Goal: Task Accomplishment & Management: Use online tool/utility

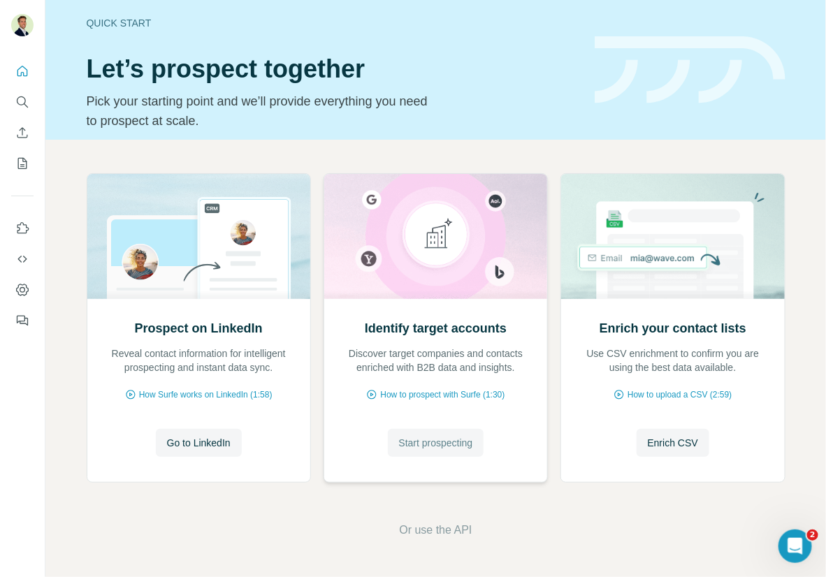
click at [463, 449] on span "Start prospecting" at bounding box center [436, 443] width 74 height 14
click at [434, 441] on span "Start prospecting" at bounding box center [436, 443] width 74 height 14
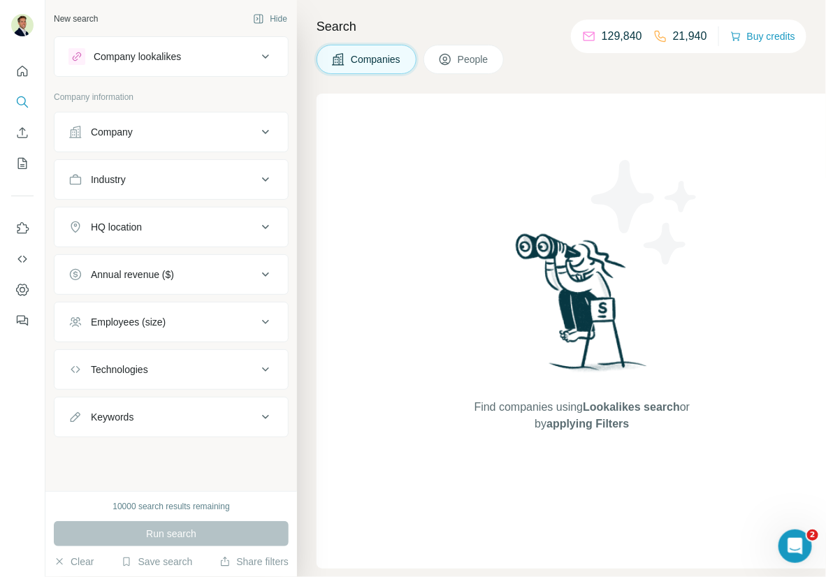
click at [467, 52] on span "People" at bounding box center [474, 59] width 32 height 14
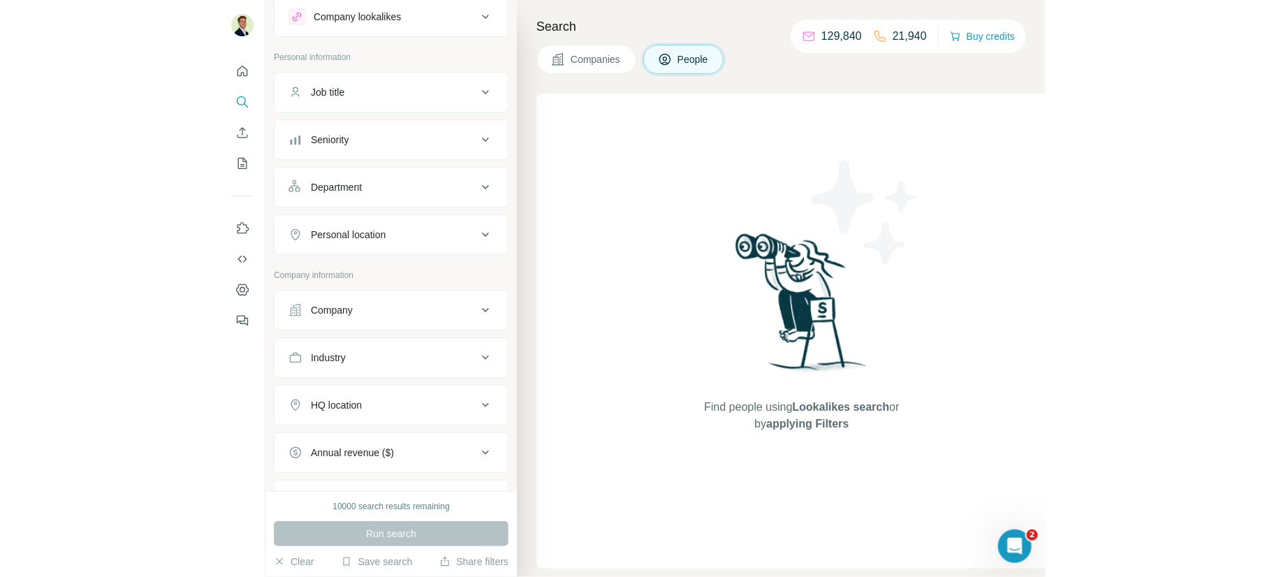
scroll to position [61, 0]
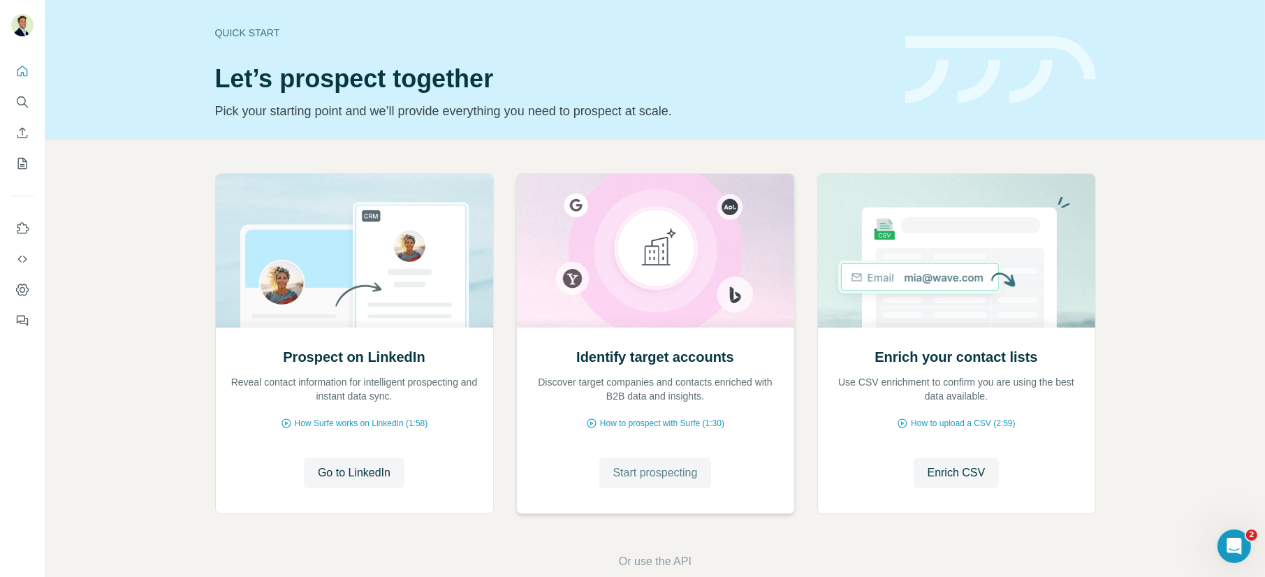
click at [685, 481] on button "Start prospecting" at bounding box center [655, 473] width 112 height 31
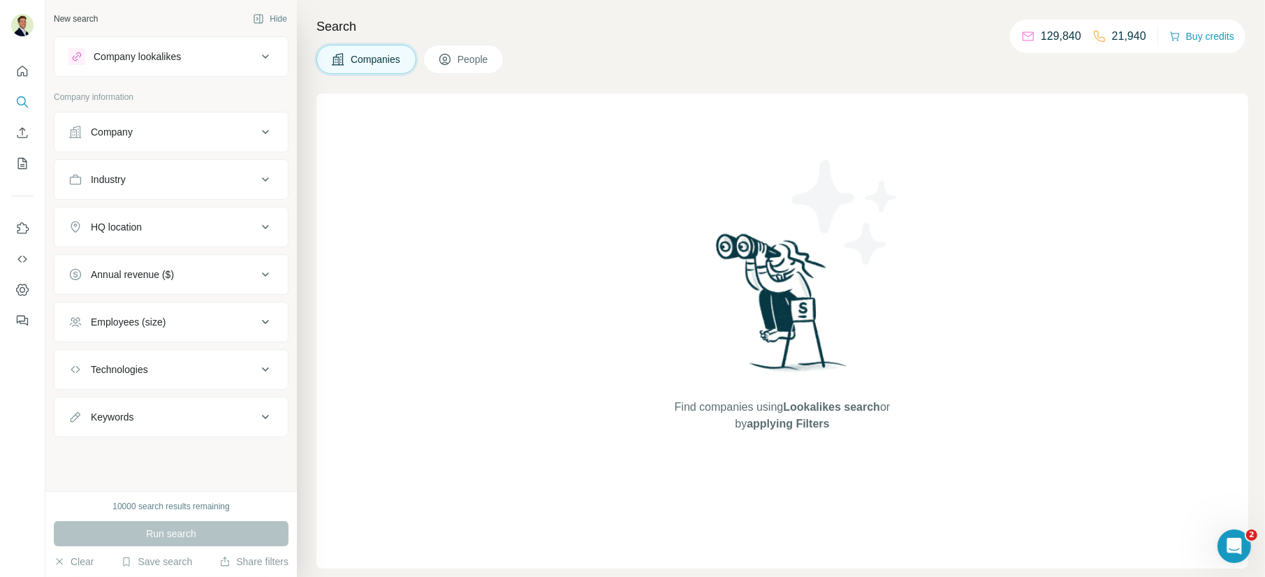
click at [474, 64] on span "People" at bounding box center [474, 59] width 32 height 14
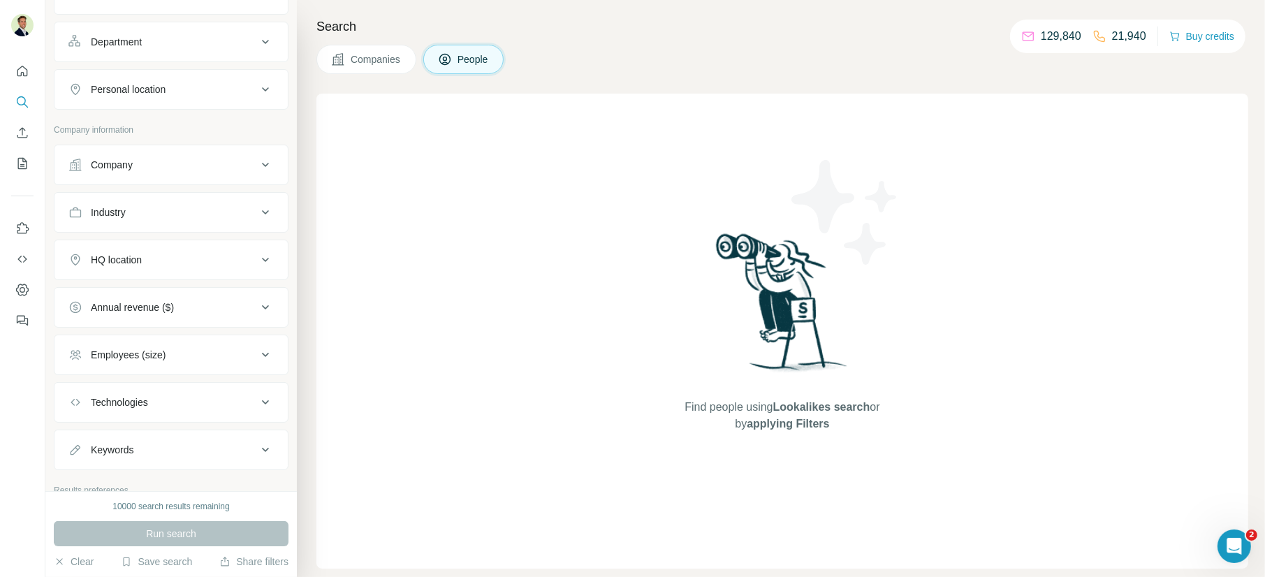
scroll to position [192, 0]
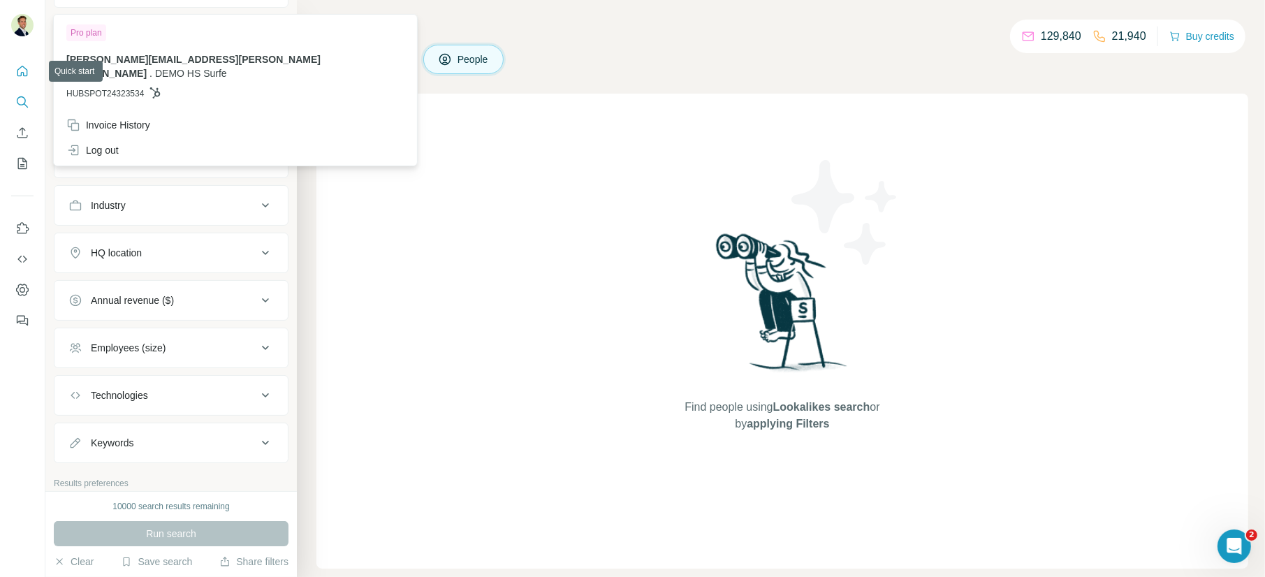
click at [30, 61] on button "Quick start" at bounding box center [22, 71] width 22 height 25
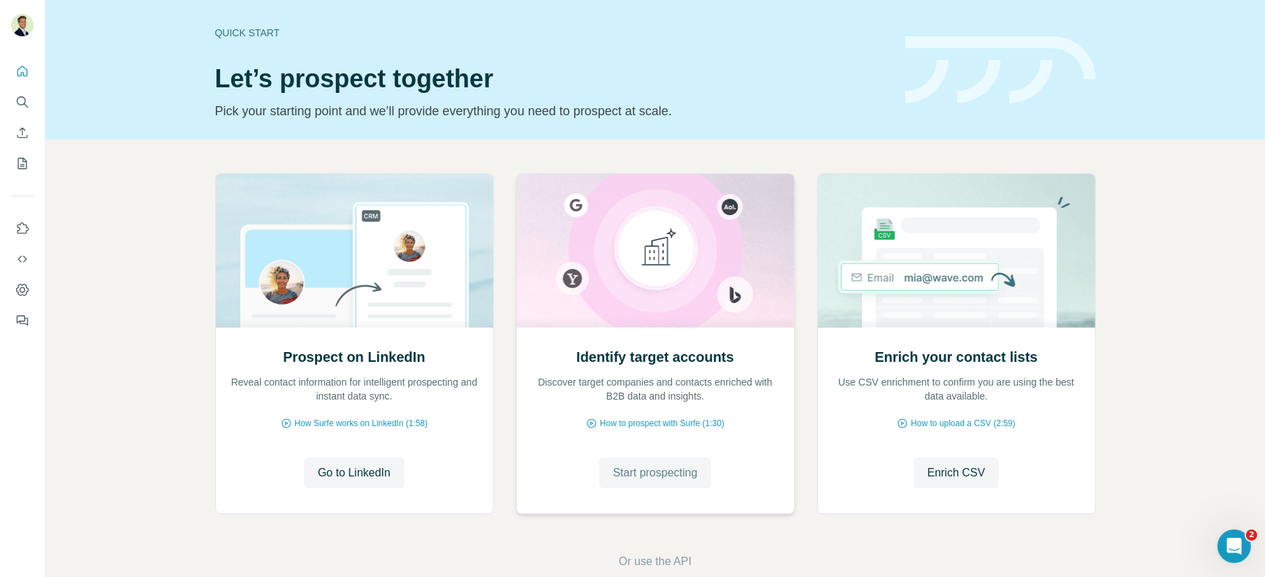
click at [656, 474] on span "Start prospecting" at bounding box center [655, 472] width 85 height 17
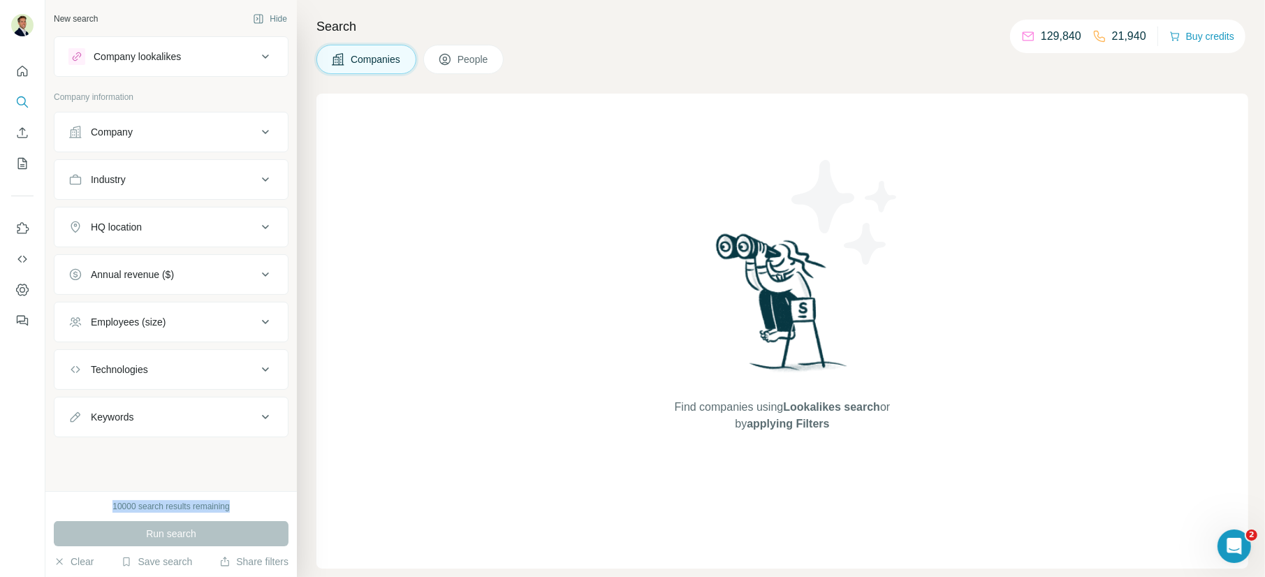
drag, startPoint x: 110, startPoint y: 504, endPoint x: 243, endPoint y: 505, distance: 133.4
click at [242, 505] on div "10000 search results remaining" at bounding box center [171, 506] width 235 height 13
drag, startPoint x: 247, startPoint y: 505, endPoint x: 220, endPoint y: 495, distance: 29.2
click at [247, 505] on div "10000 search results remaining" at bounding box center [171, 506] width 235 height 13
click at [469, 62] on span "People" at bounding box center [474, 59] width 32 height 14
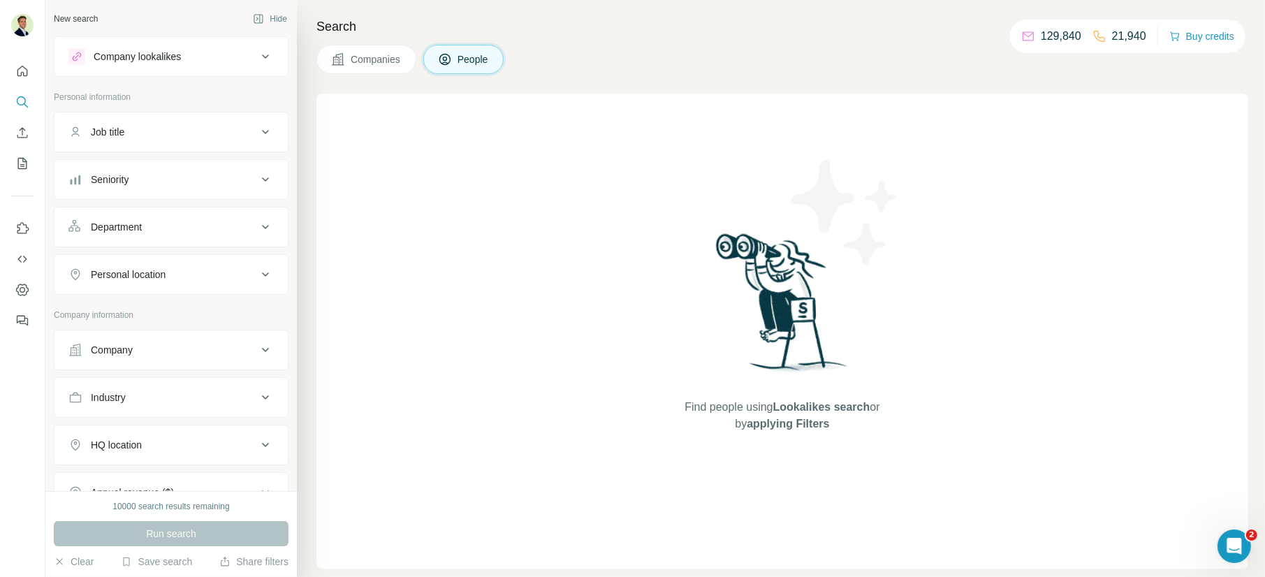
click at [263, 130] on icon at bounding box center [265, 132] width 17 height 17
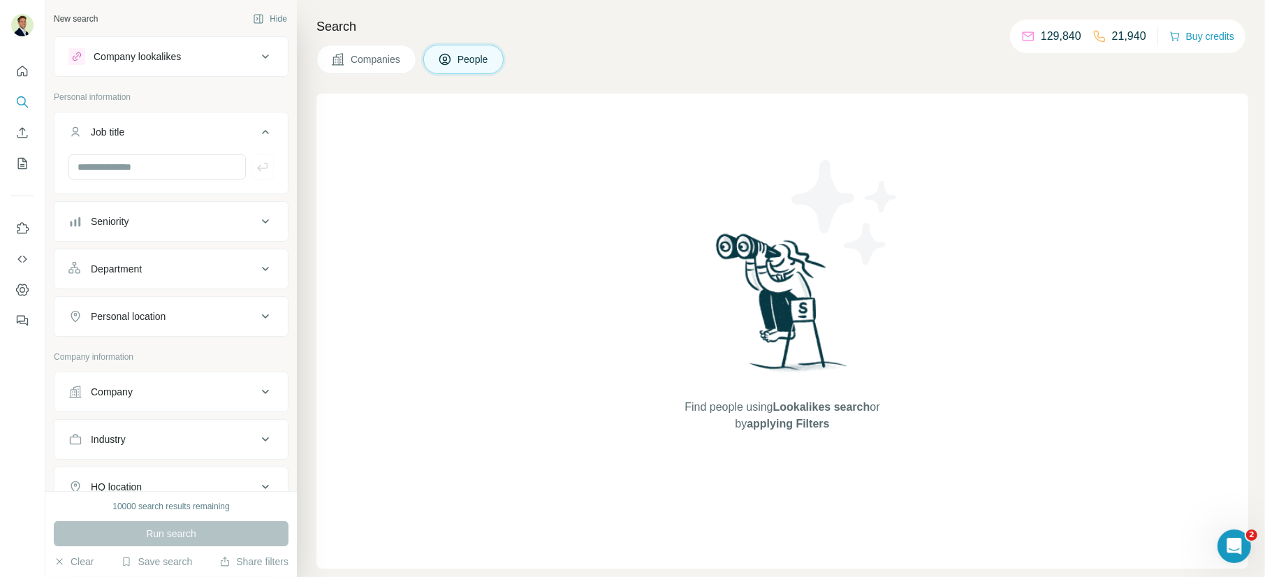
click at [263, 127] on icon at bounding box center [265, 132] width 17 height 17
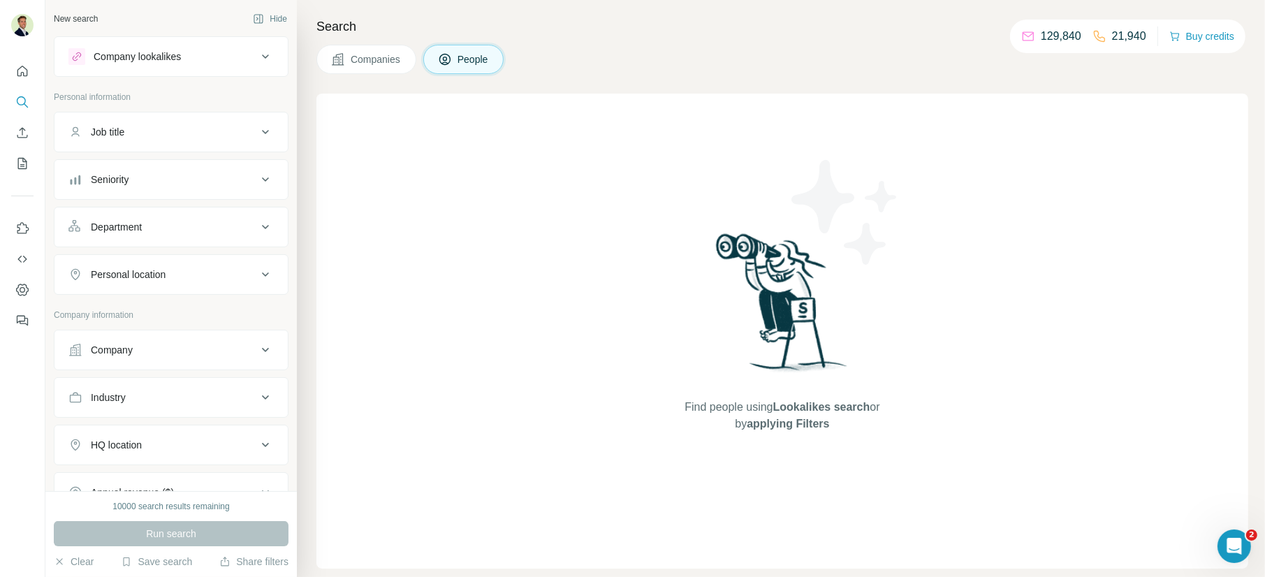
click at [375, 61] on span "Companies" at bounding box center [376, 59] width 51 height 14
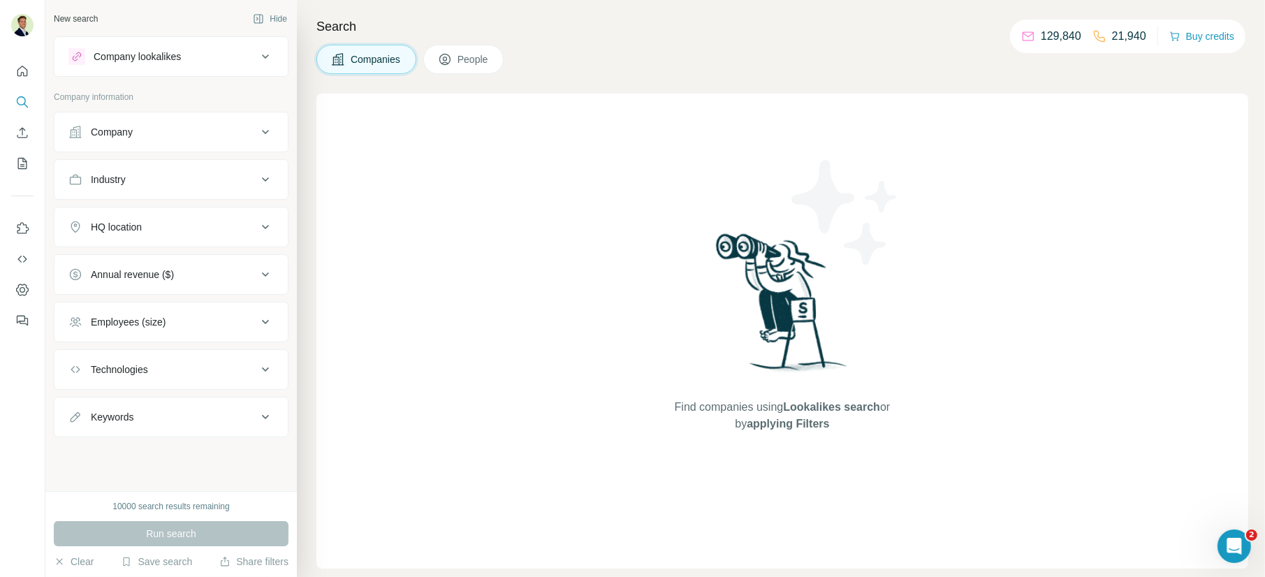
click at [462, 67] on button "People" at bounding box center [463, 59] width 81 height 29
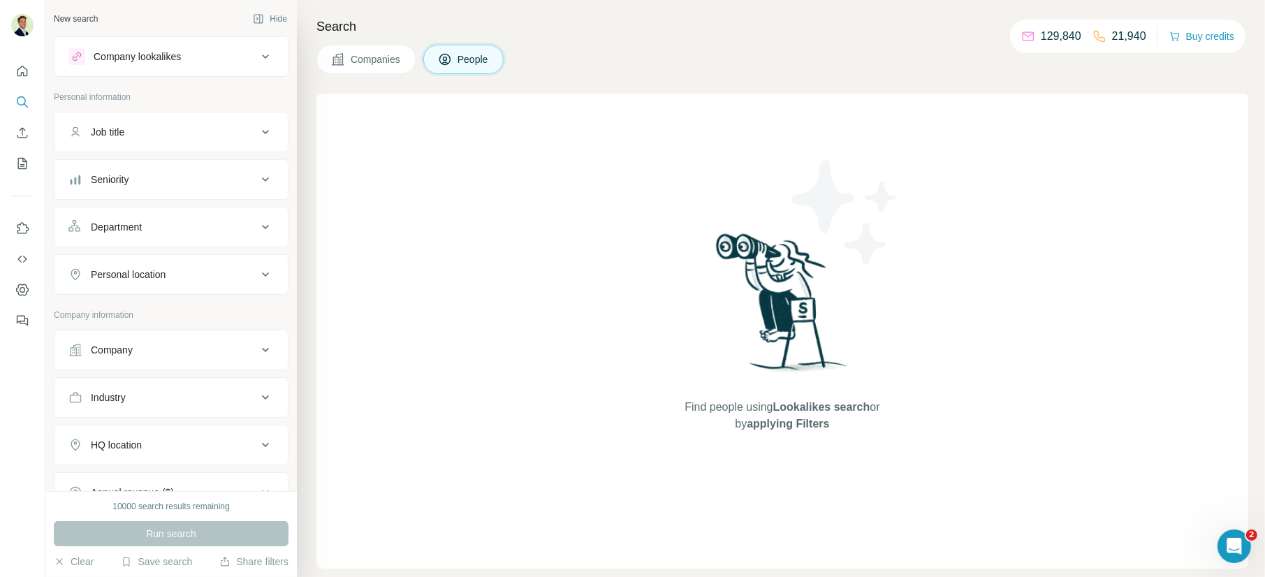
click at [224, 177] on div "Seniority" at bounding box center [162, 180] width 189 height 14
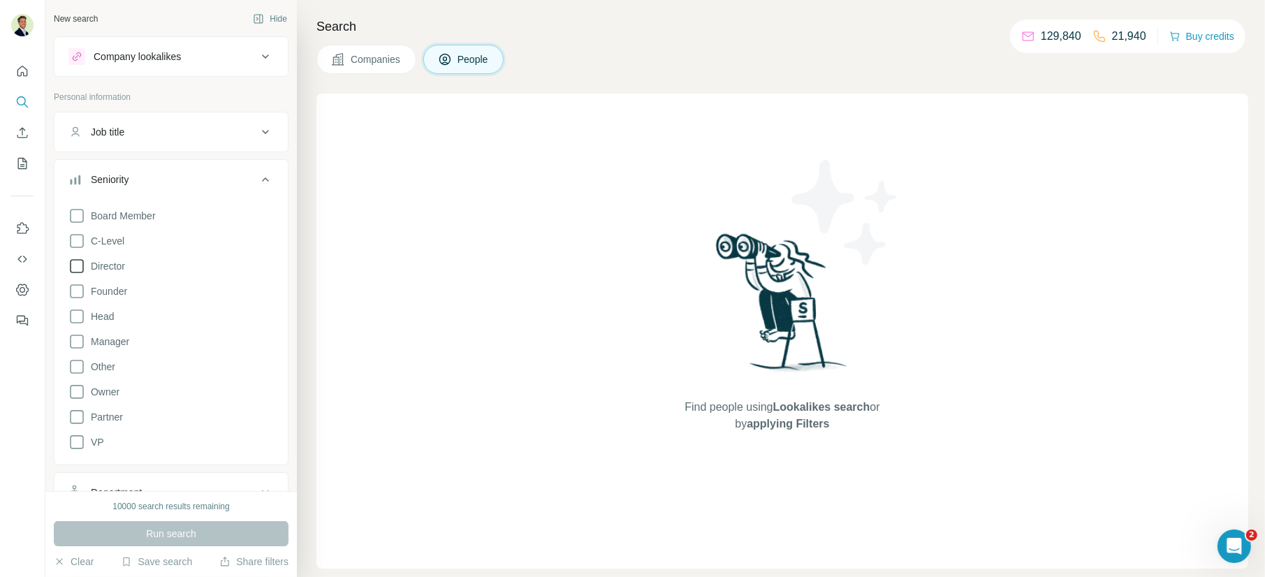
click at [80, 267] on icon at bounding box center [76, 266] width 17 height 17
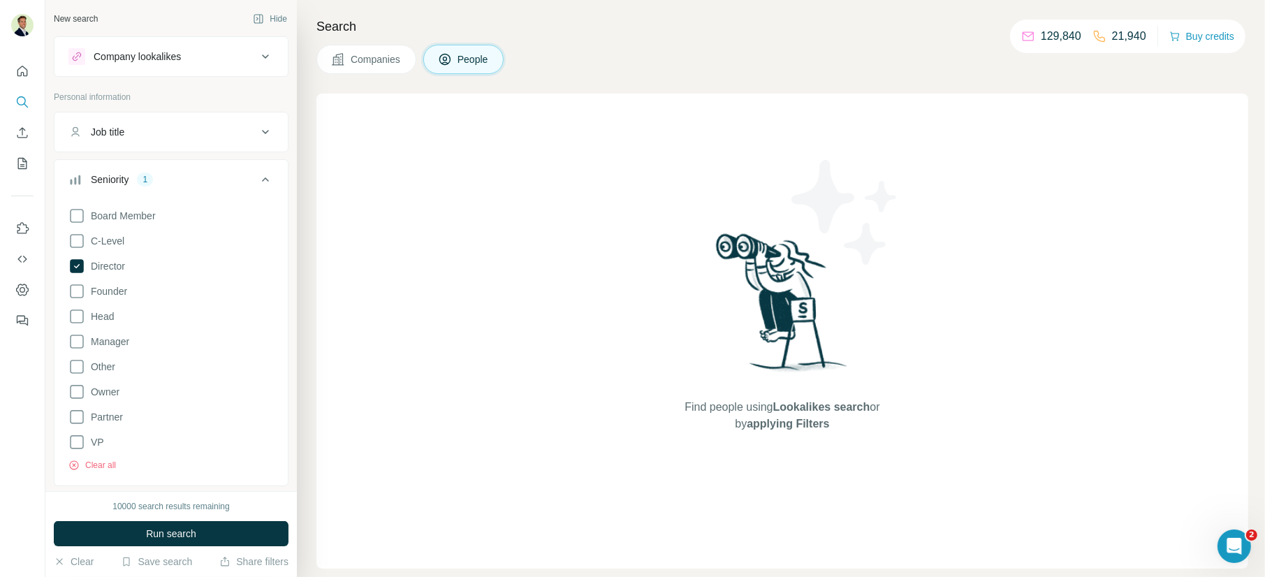
click at [167, 180] on div "Seniority 1" at bounding box center [162, 180] width 189 height 14
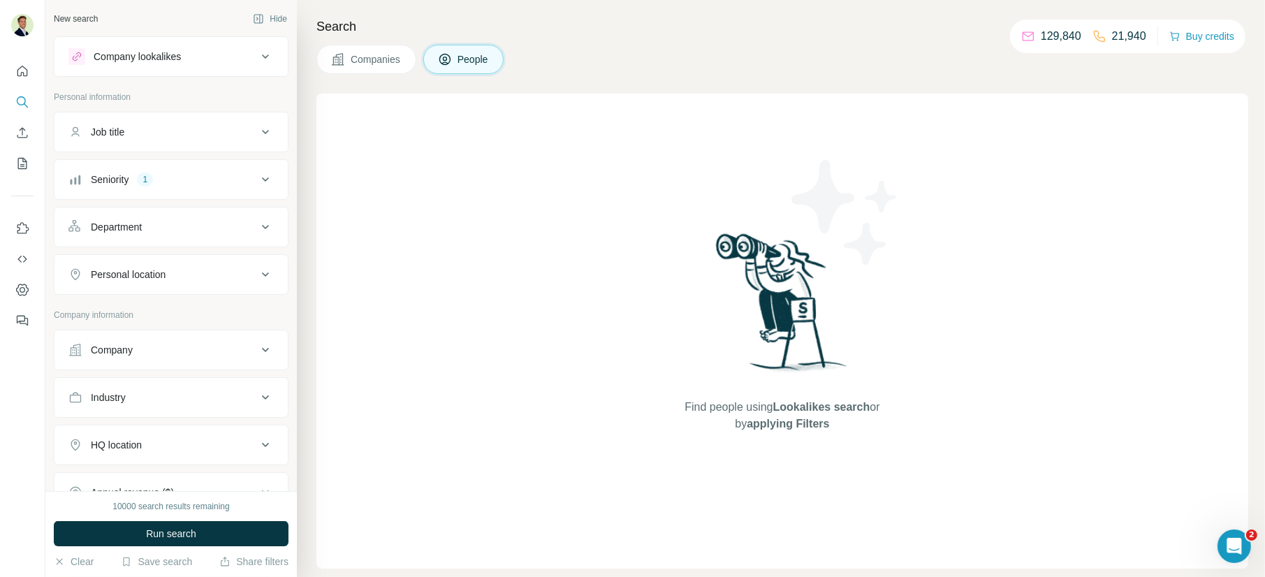
click at [149, 225] on div "Department" at bounding box center [162, 227] width 189 height 14
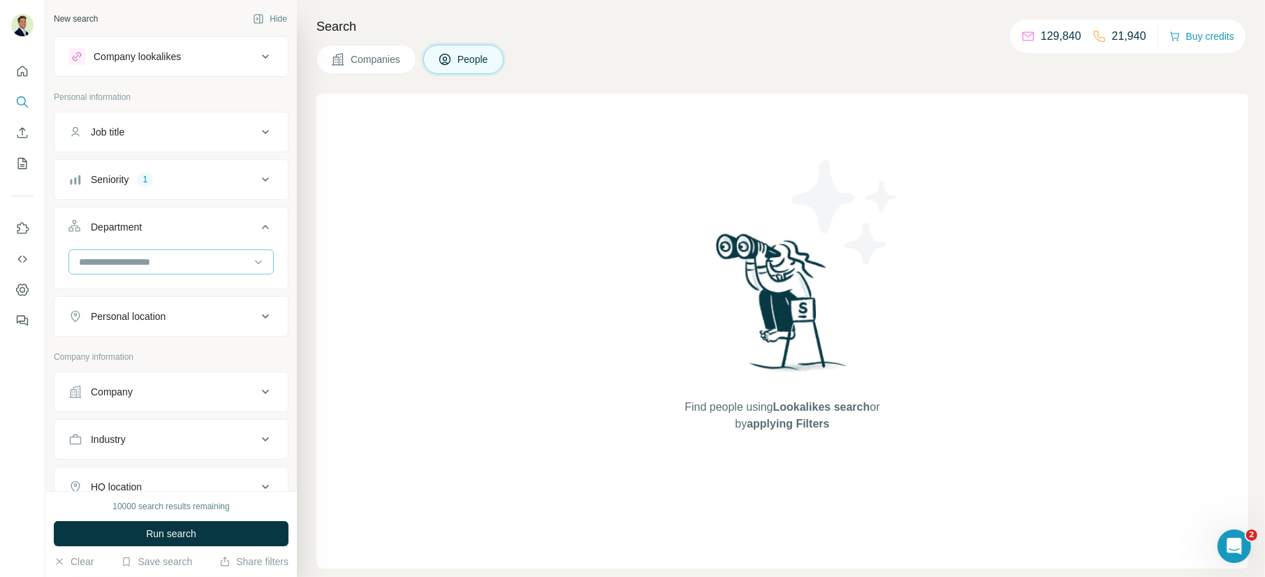
click at [136, 260] on input at bounding box center [164, 261] width 173 height 15
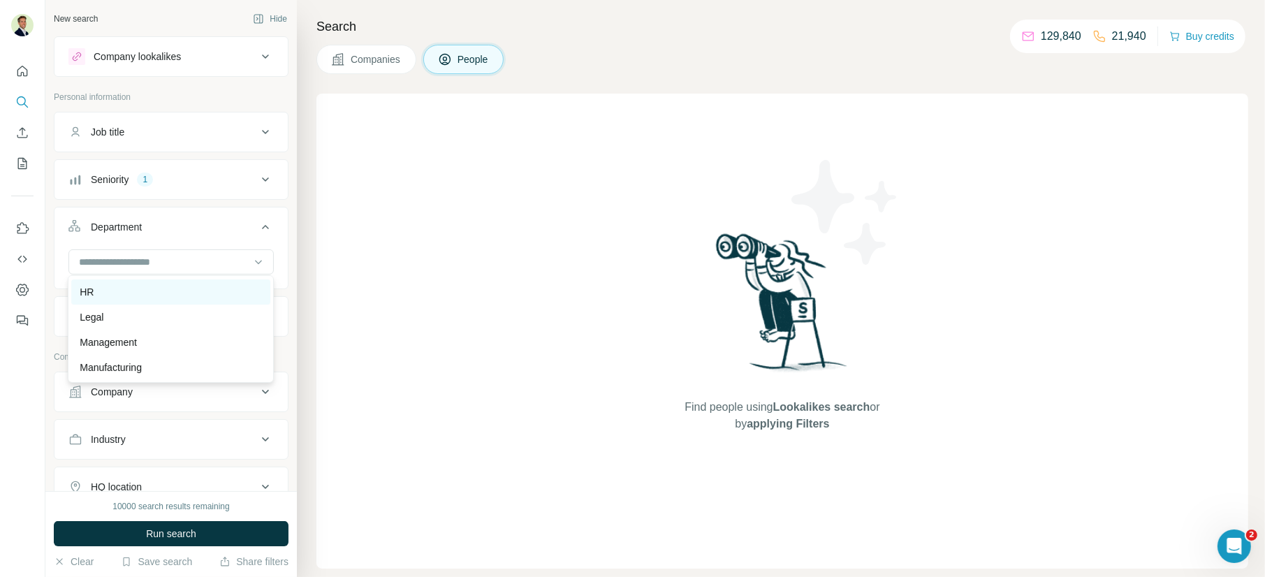
click at [102, 295] on div "HR" at bounding box center [171, 292] width 182 height 14
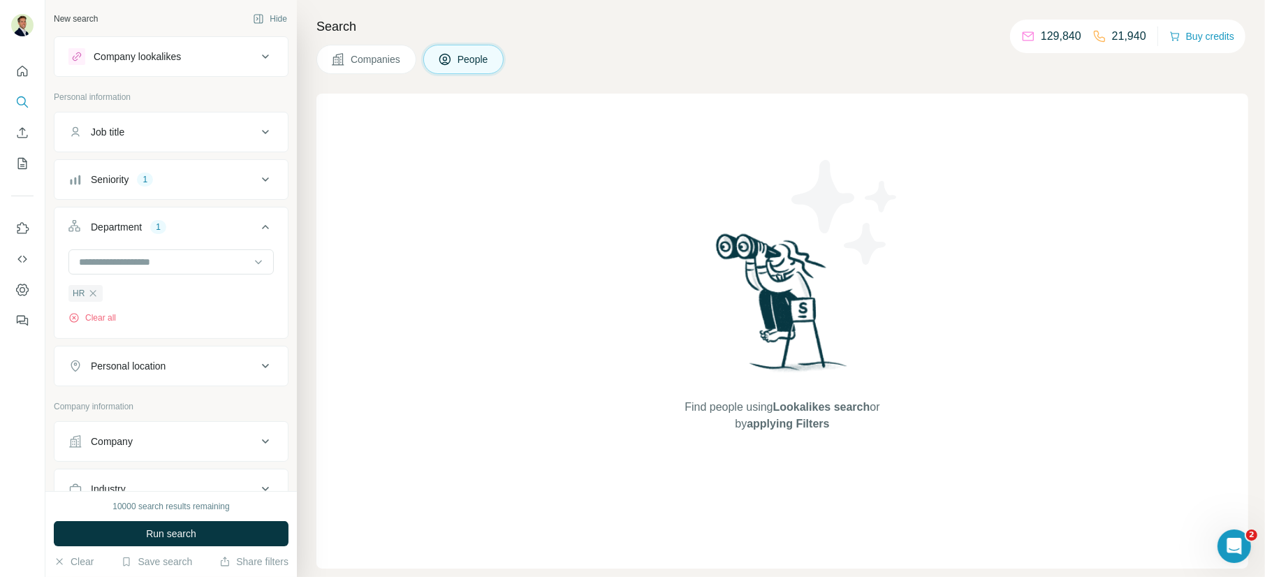
click at [195, 224] on div "Department 1" at bounding box center [162, 227] width 189 height 14
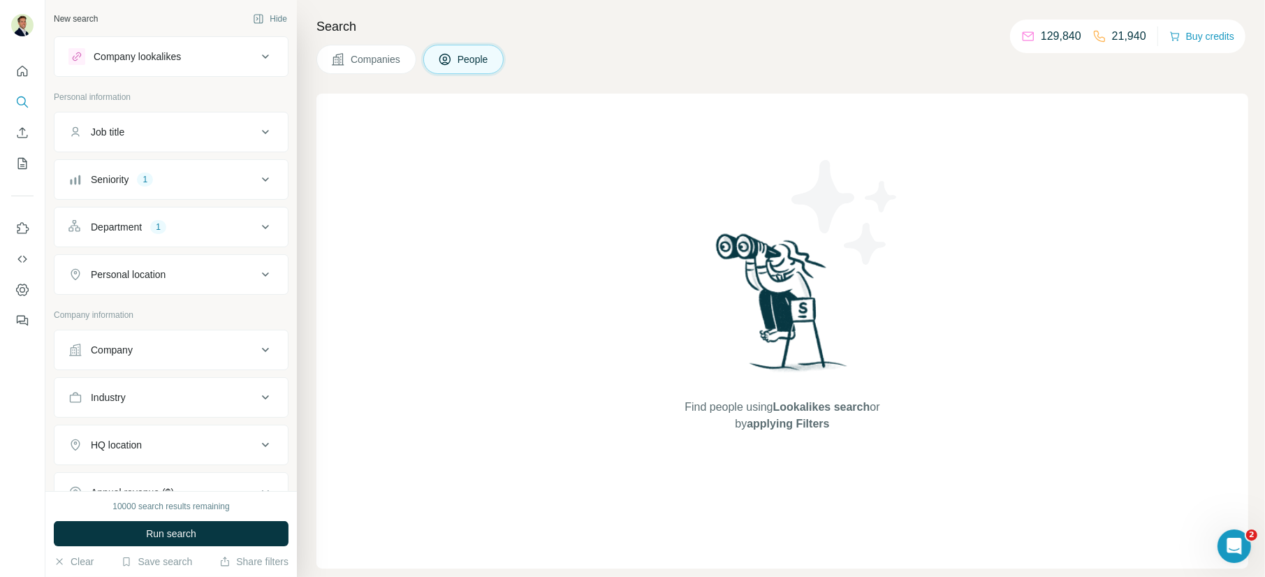
click at [149, 280] on button "Personal location" at bounding box center [170, 275] width 233 height 34
click at [141, 305] on input "text" at bounding box center [170, 309] width 205 height 25
type input "**********"
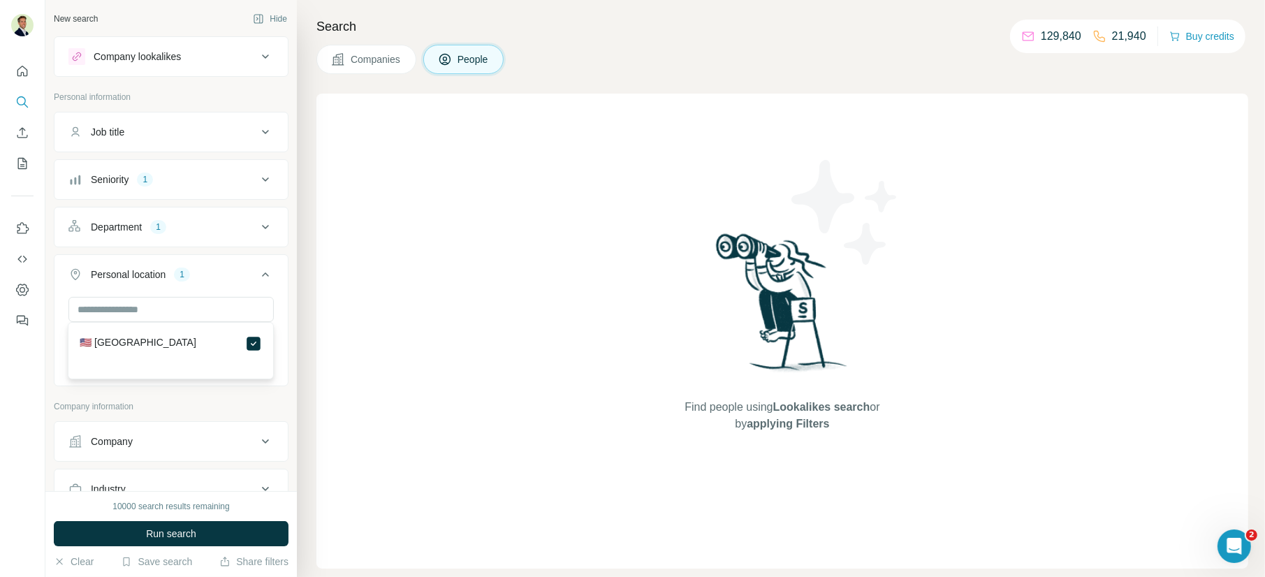
click at [264, 272] on icon at bounding box center [265, 274] width 7 height 4
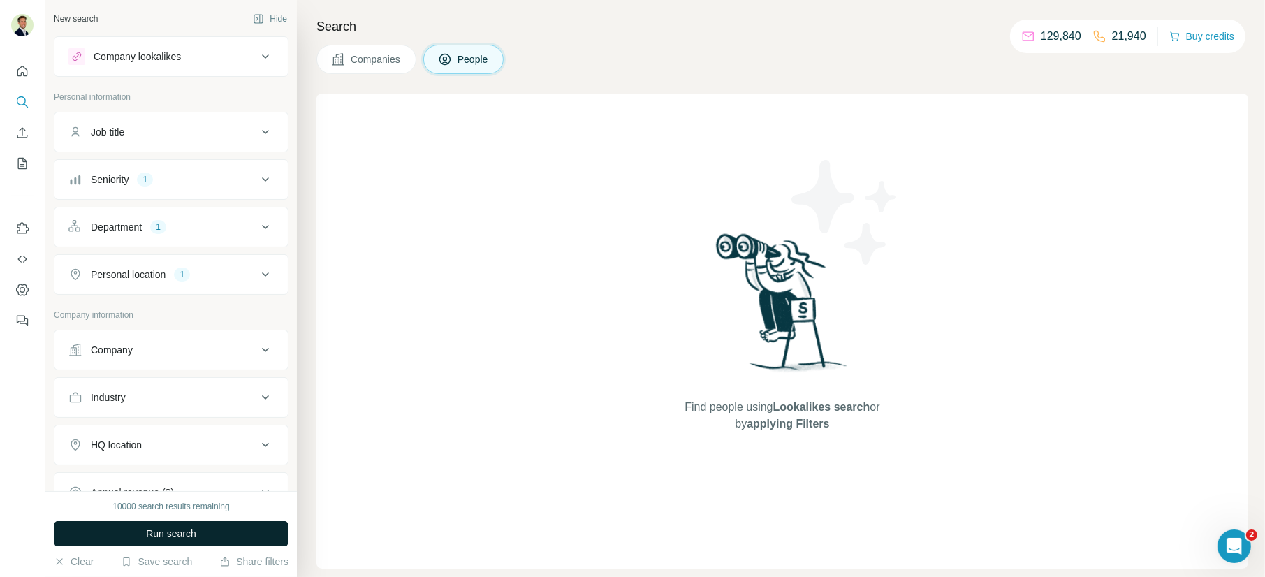
click at [175, 538] on span "Run search" at bounding box center [171, 534] width 50 height 14
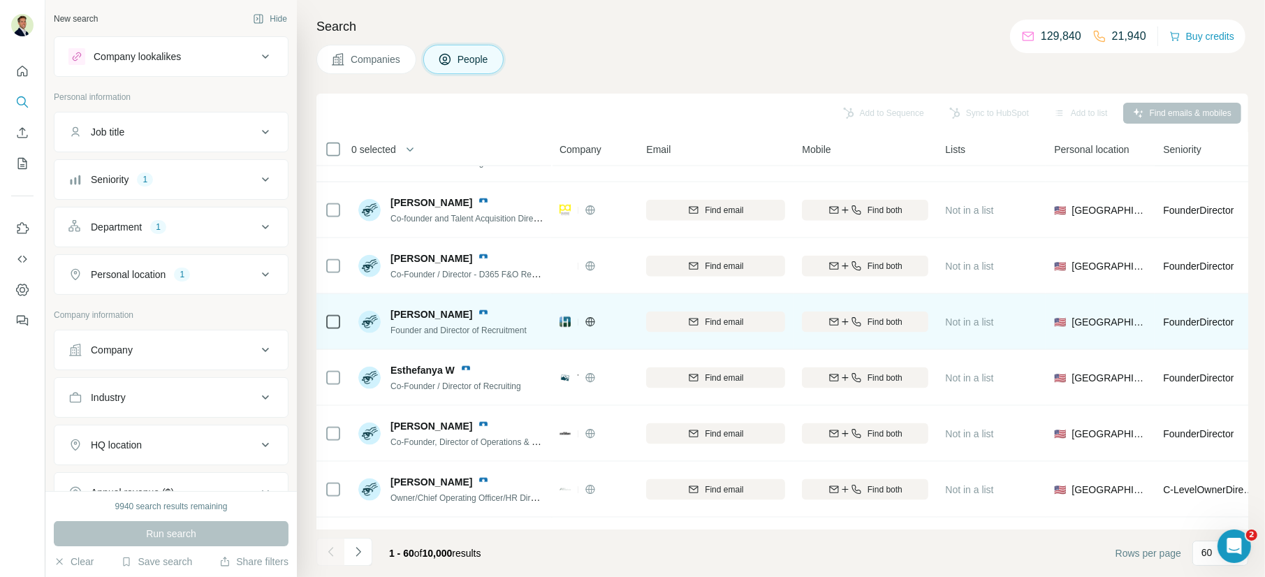
scroll to position [1717, 0]
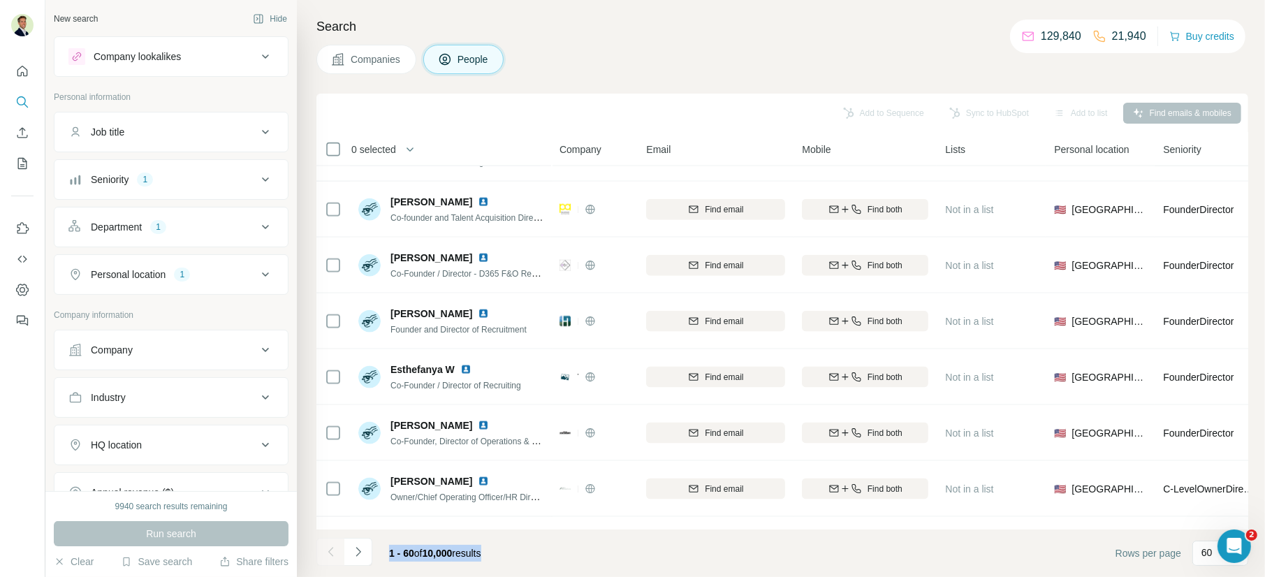
drag, startPoint x: 390, startPoint y: 554, endPoint x: 508, endPoint y: 552, distance: 117.4
click at [508, 552] on footer "1 - 60 of 10,000 results Rows per page 60" at bounding box center [782, 552] width 932 height 47
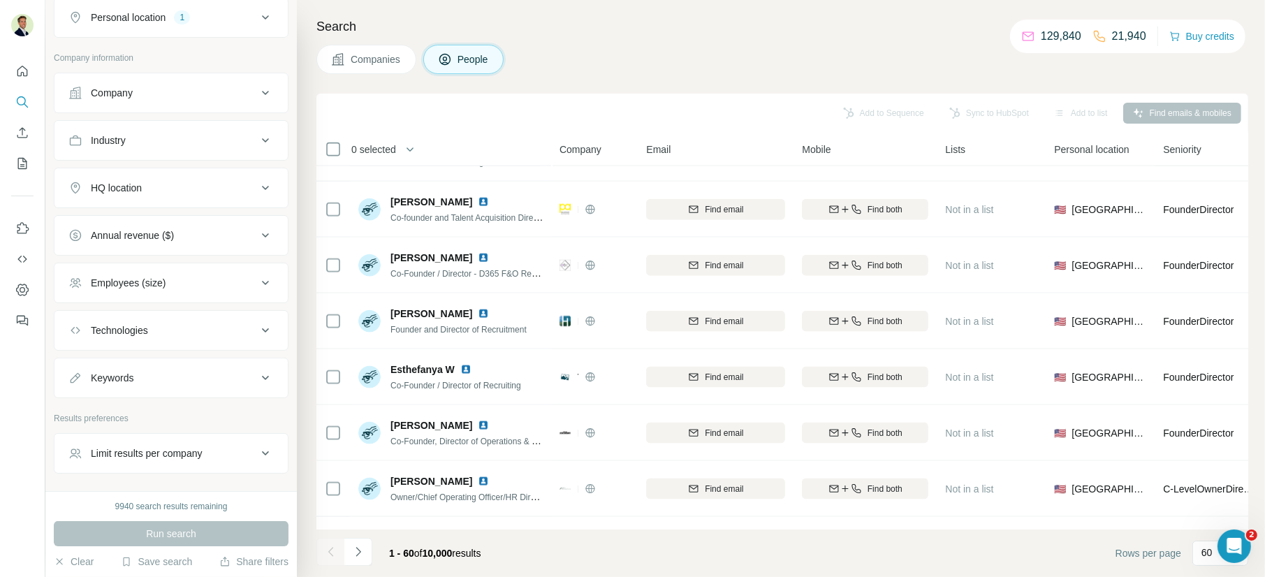
scroll to position [295, 0]
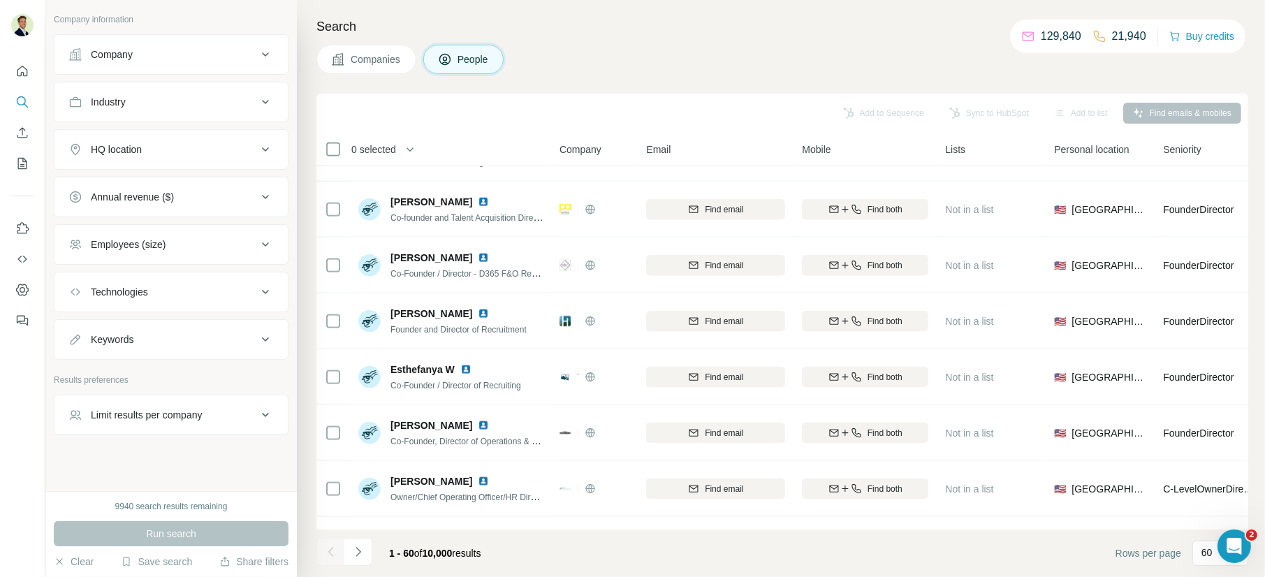
click at [136, 414] on div "Limit results per company" at bounding box center [147, 415] width 112 height 14
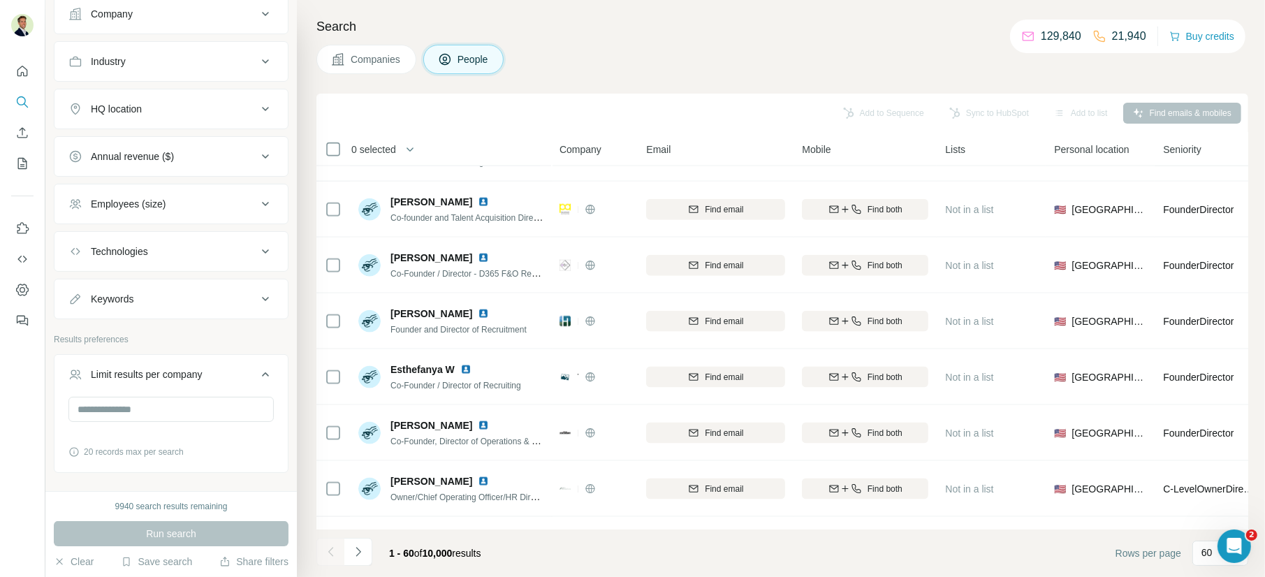
scroll to position [374, 0]
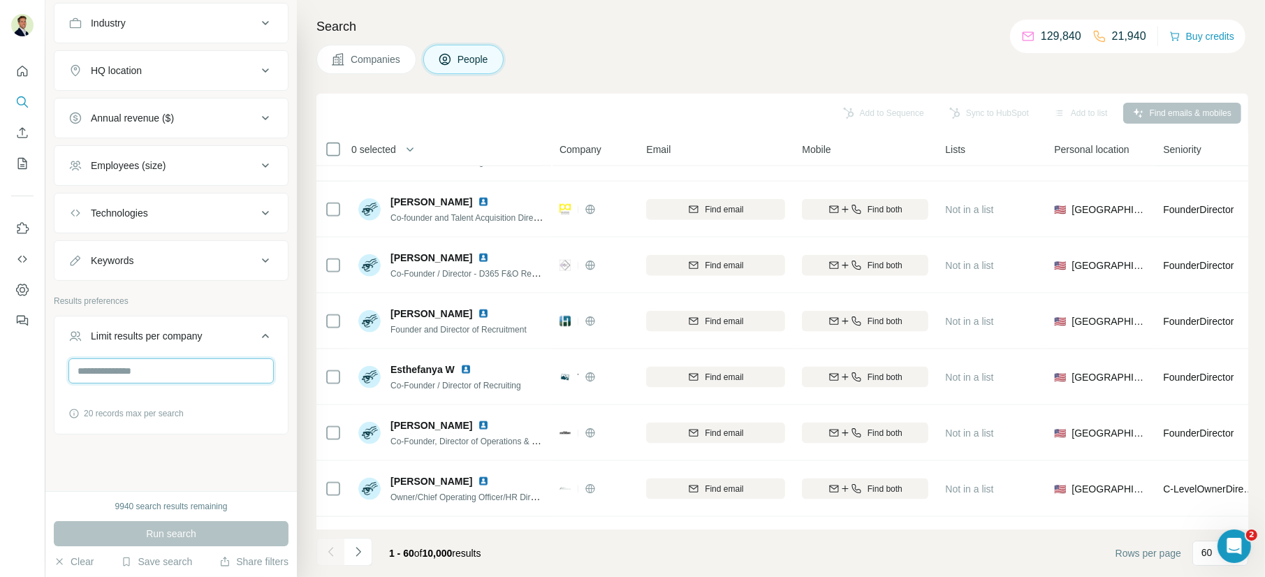
click at [121, 367] on input "number" at bounding box center [170, 370] width 205 height 25
type input "*"
click at [173, 531] on span "Run search" at bounding box center [171, 534] width 50 height 14
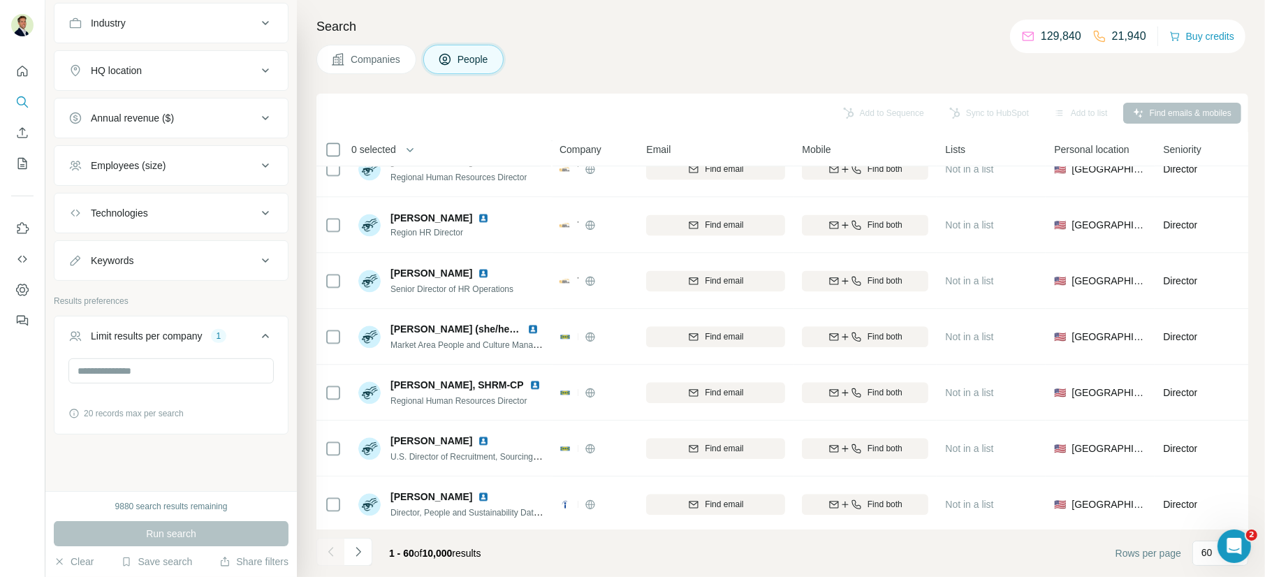
scroll to position [2989, 0]
click at [263, 334] on icon at bounding box center [265, 336] width 7 height 4
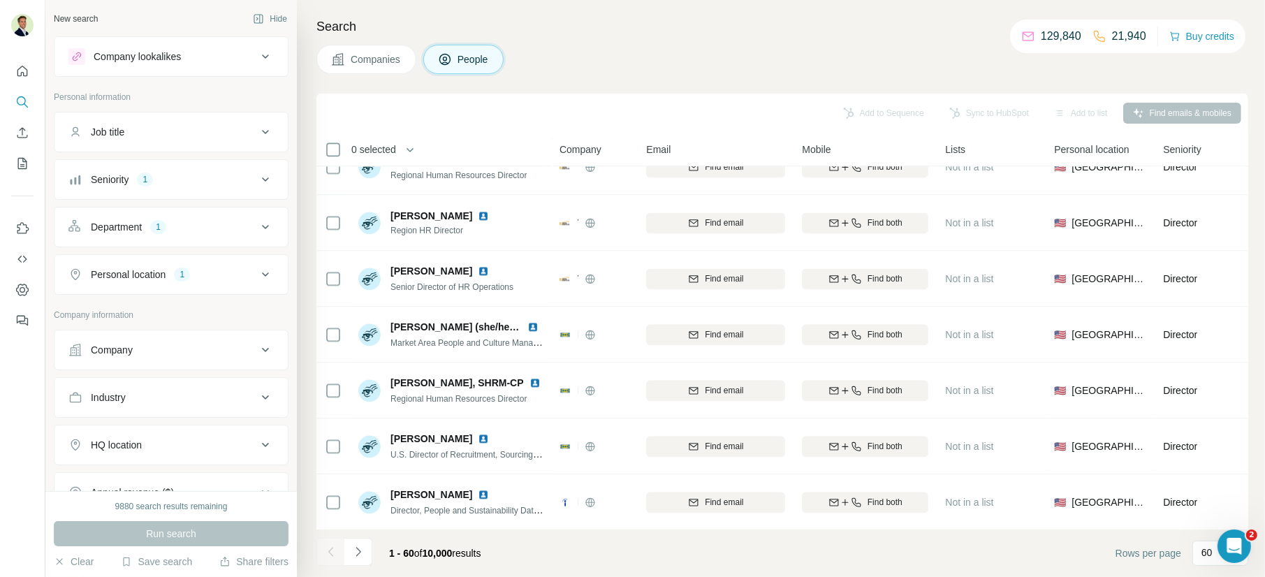
scroll to position [3, 0]
click at [214, 170] on div "Seniority 1" at bounding box center [162, 176] width 189 height 14
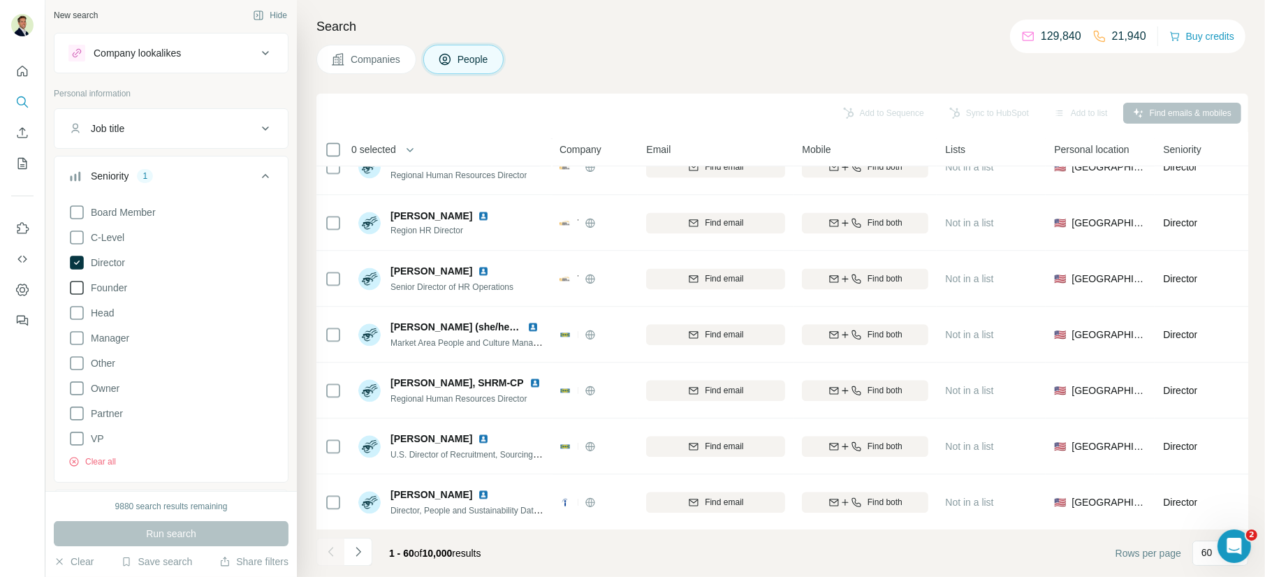
click at [74, 288] on icon at bounding box center [76, 287] width 17 height 17
click at [76, 312] on icon at bounding box center [76, 313] width 17 height 17
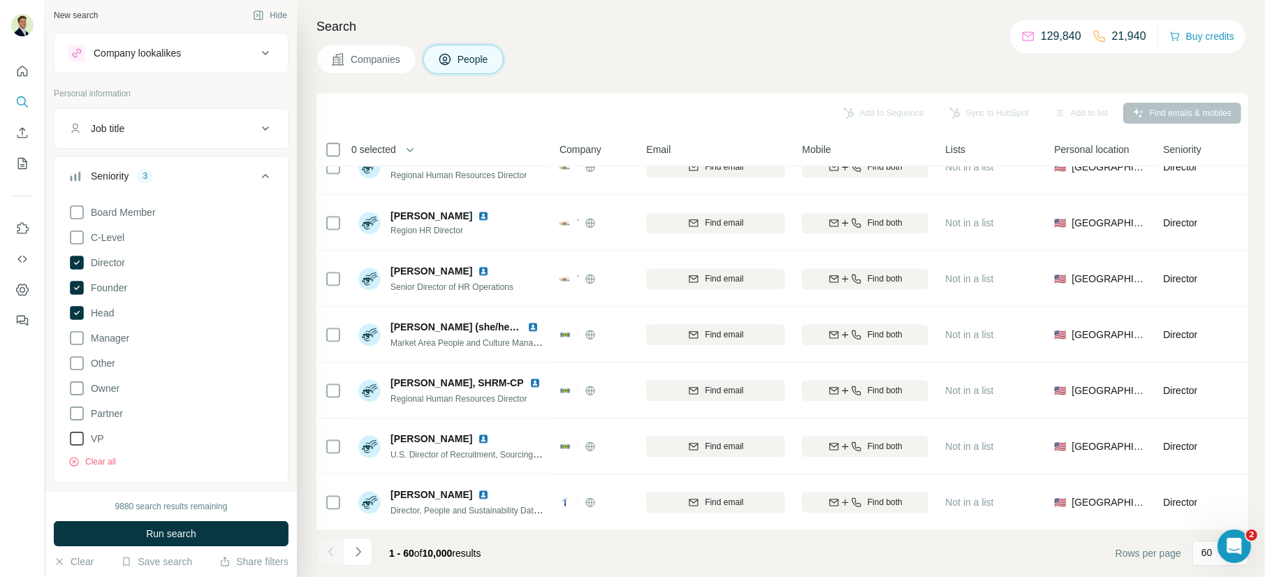
click at [72, 440] on icon at bounding box center [76, 438] width 17 height 17
click at [262, 175] on icon at bounding box center [265, 176] width 7 height 4
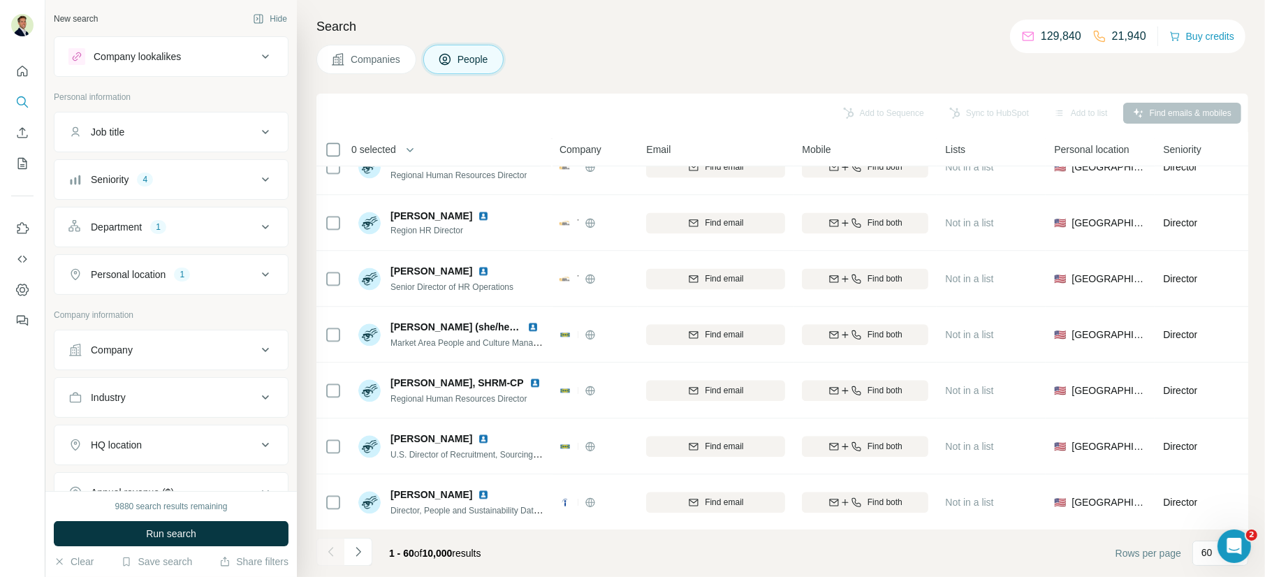
click at [124, 396] on div "Industry" at bounding box center [108, 397] width 35 height 14
click at [128, 427] on input at bounding box center [164, 432] width 173 height 15
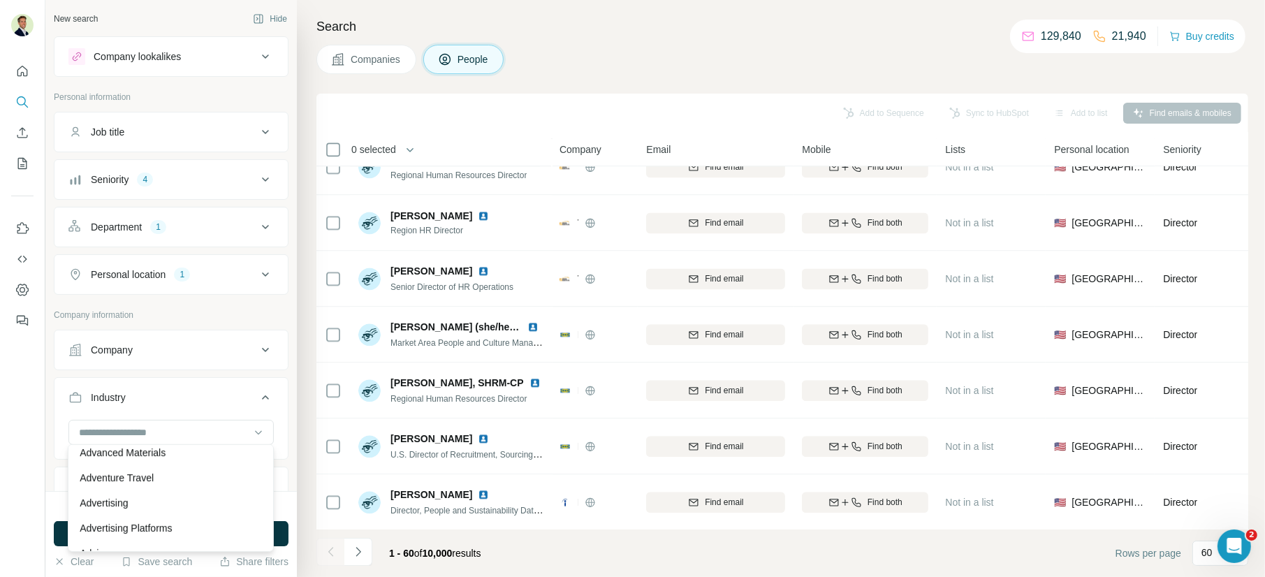
scroll to position [150, 0]
click at [120, 487] on p "Advertising" at bounding box center [104, 486] width 48 height 14
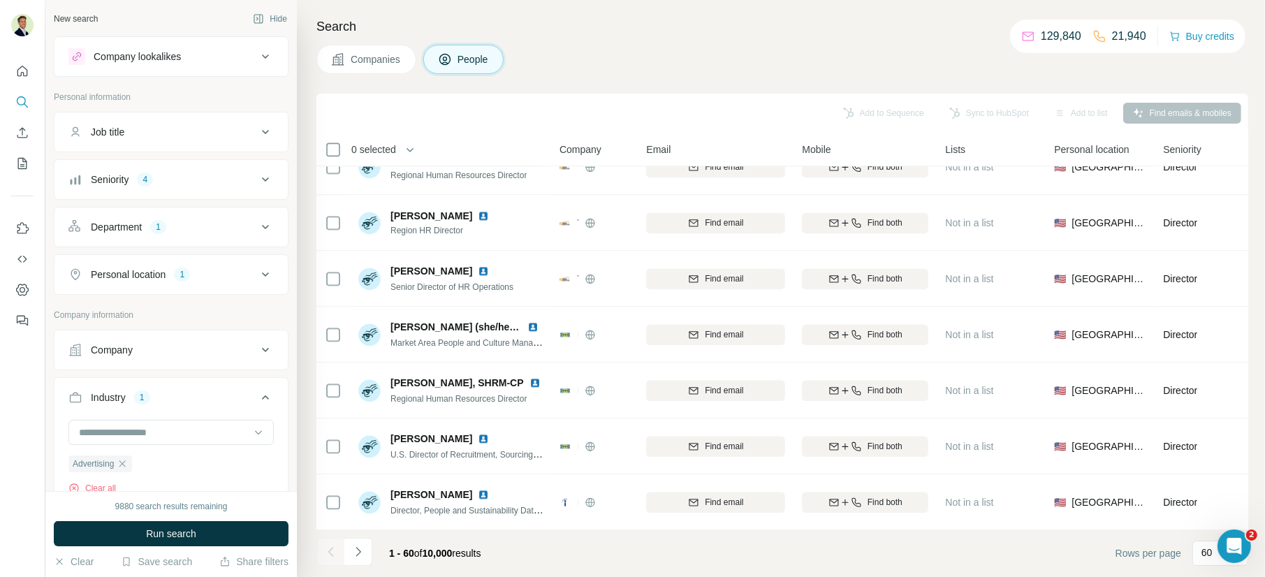
click at [170, 539] on span "Run search" at bounding box center [171, 534] width 50 height 14
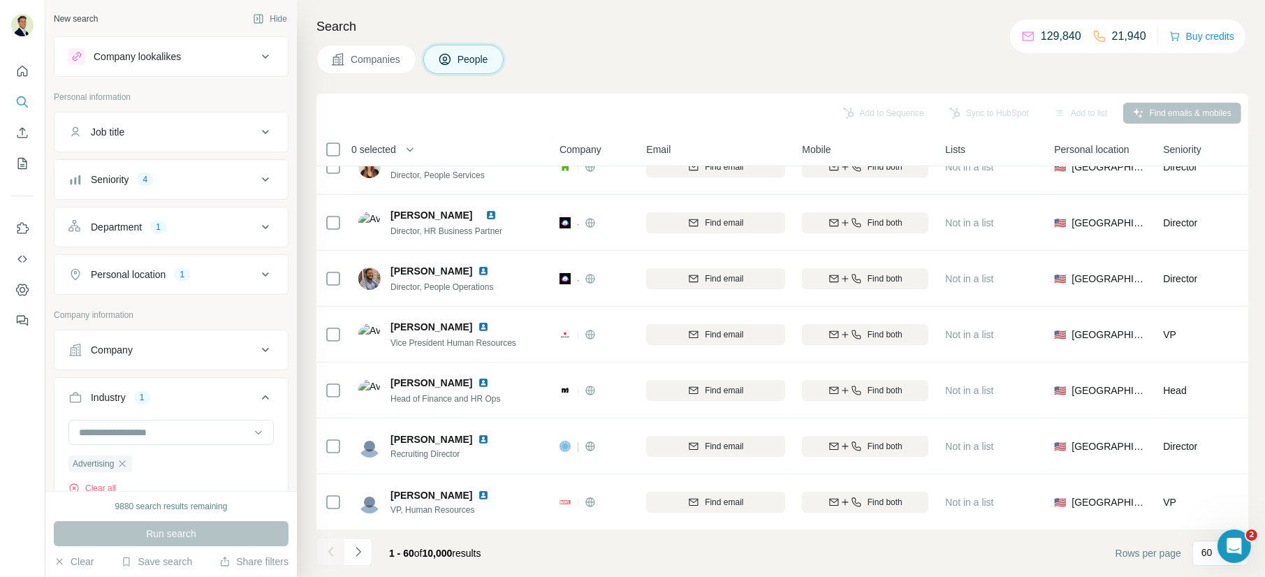
scroll to position [2989, 0]
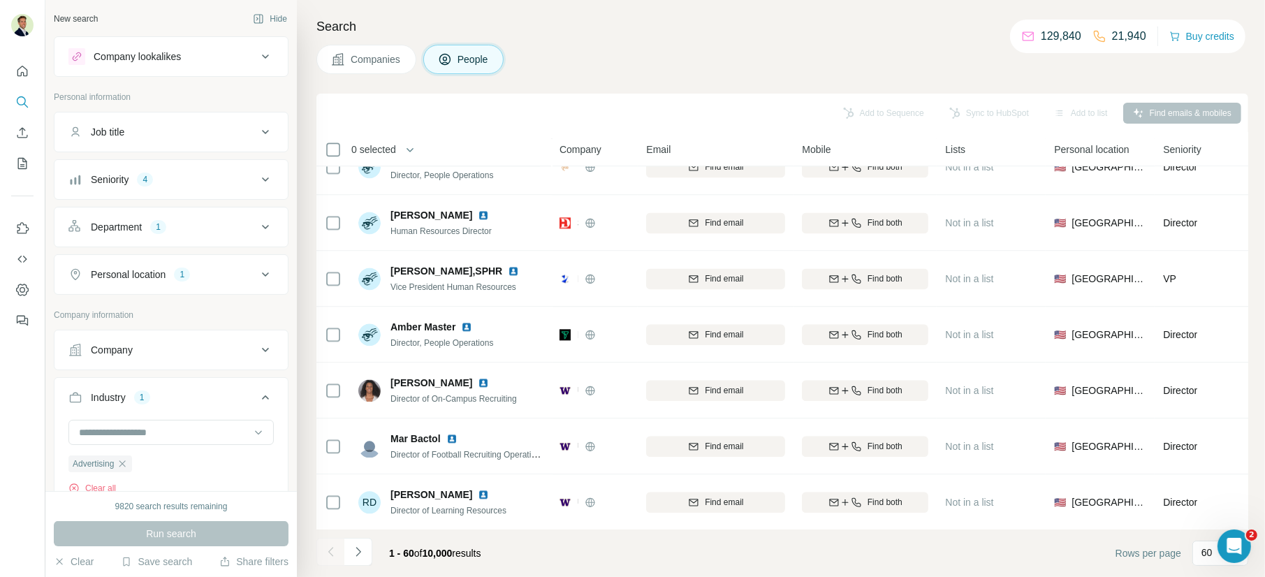
click at [165, 391] on div "Industry 1" at bounding box center [162, 397] width 189 height 14
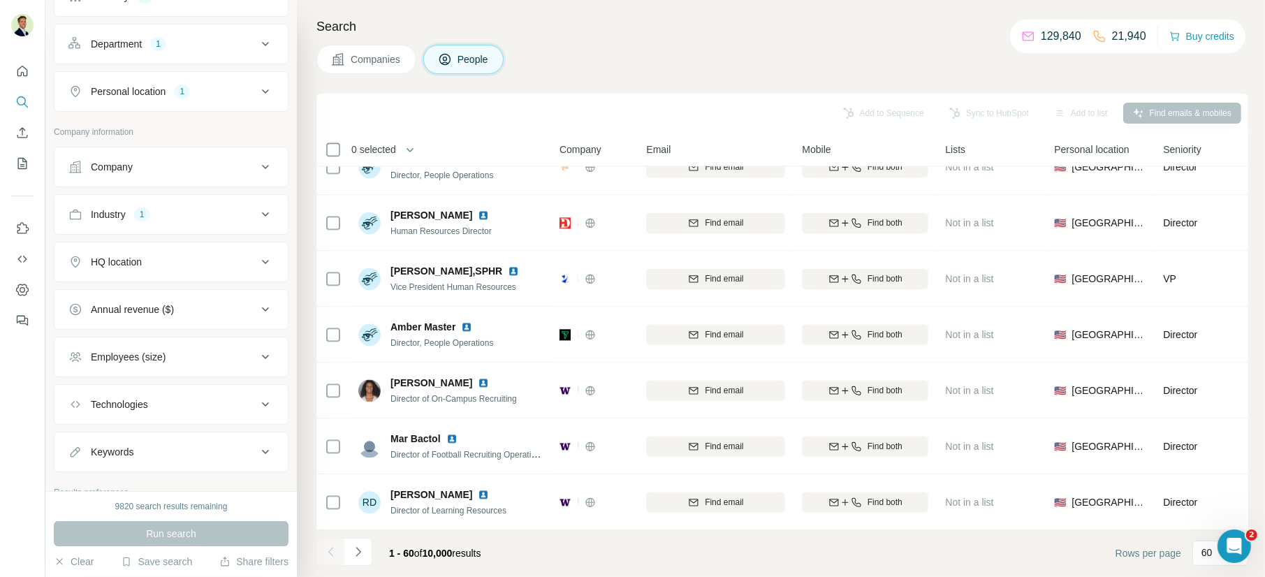
scroll to position [184, 0]
click at [134, 292] on button "Annual revenue ($)" at bounding box center [170, 309] width 233 height 34
click at [73, 410] on icon at bounding box center [76, 417] width 17 height 17
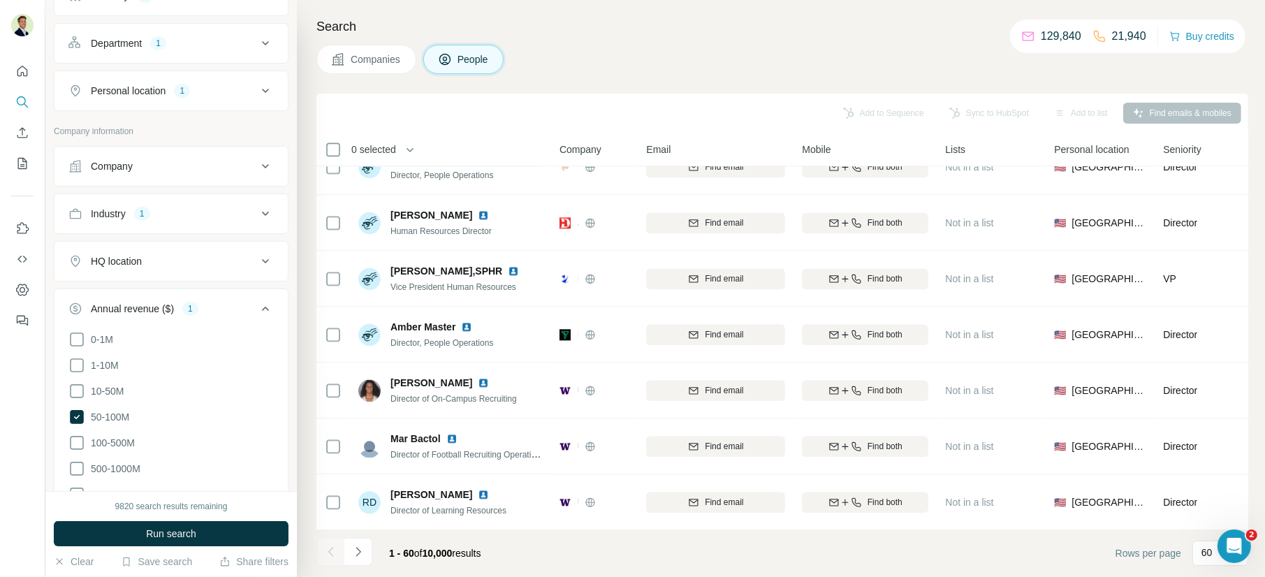
drag, startPoint x: 161, startPoint y: 532, endPoint x: 166, endPoint y: 467, distance: 65.8
click at [161, 532] on span "Run search" at bounding box center [171, 534] width 50 height 14
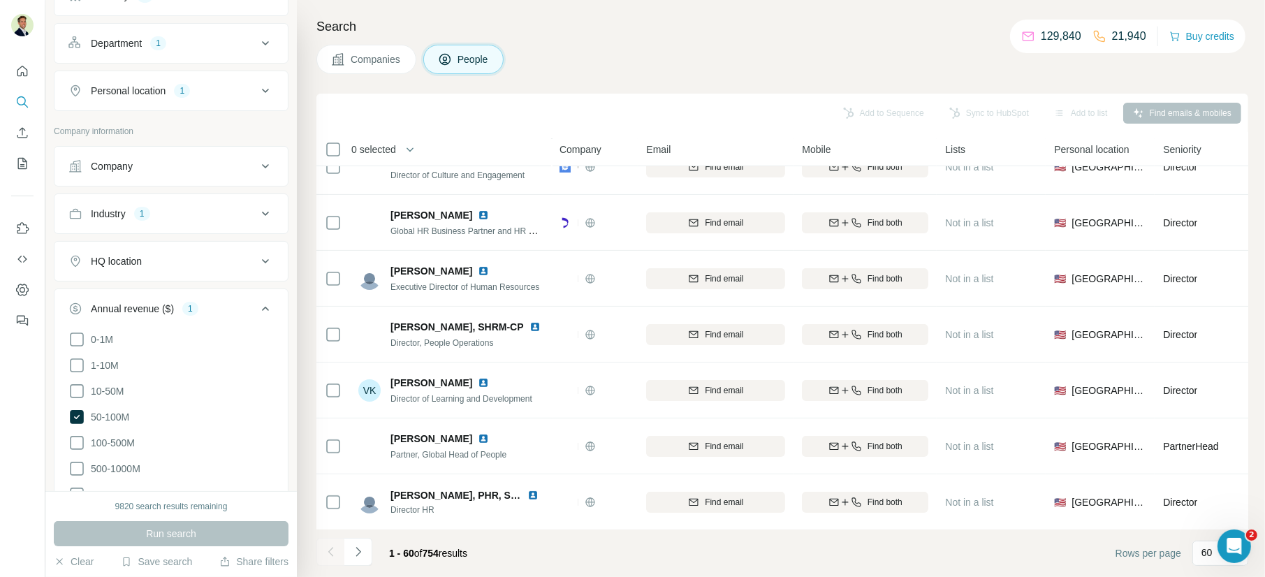
scroll to position [2989, 0]
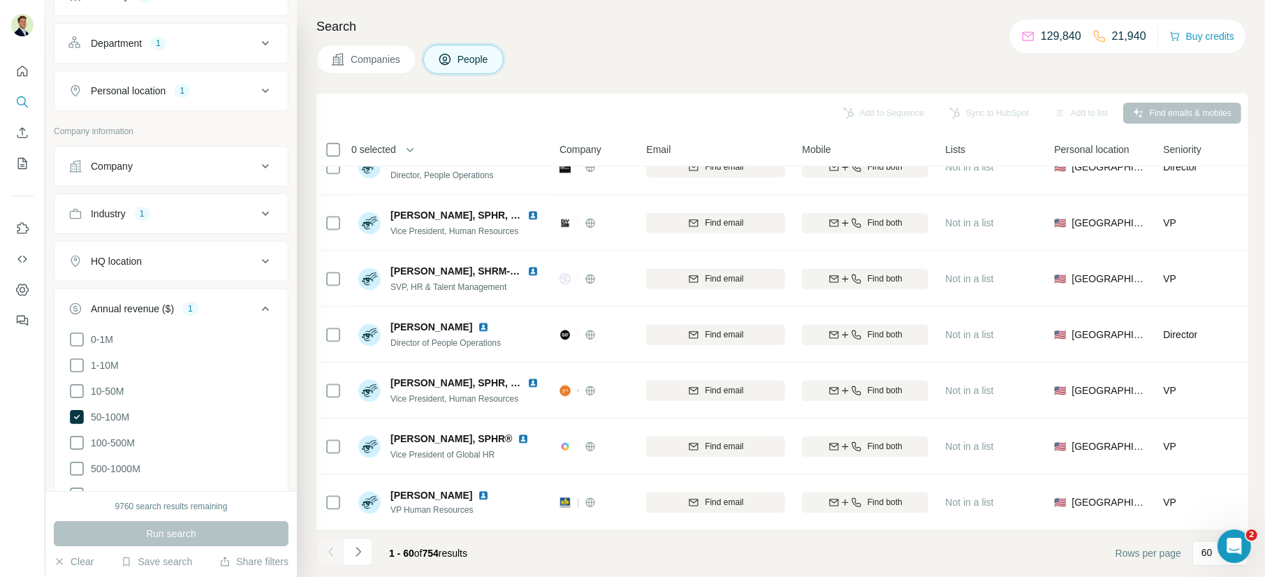
click at [219, 302] on div "Annual revenue ($) 1" at bounding box center [162, 309] width 189 height 14
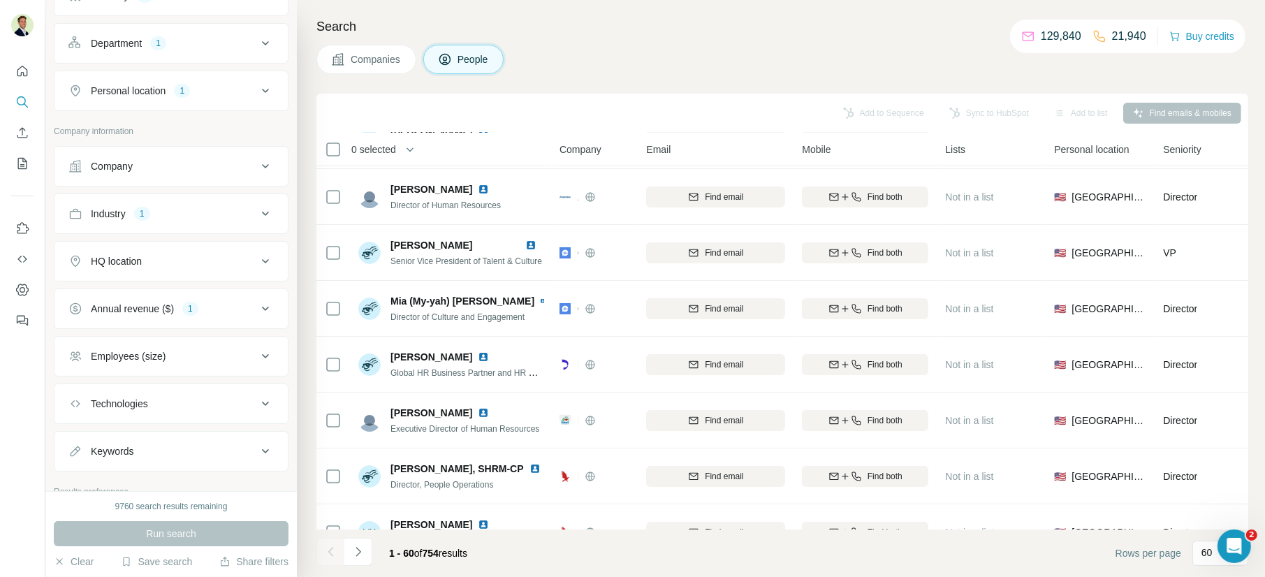
scroll to position [0, 0]
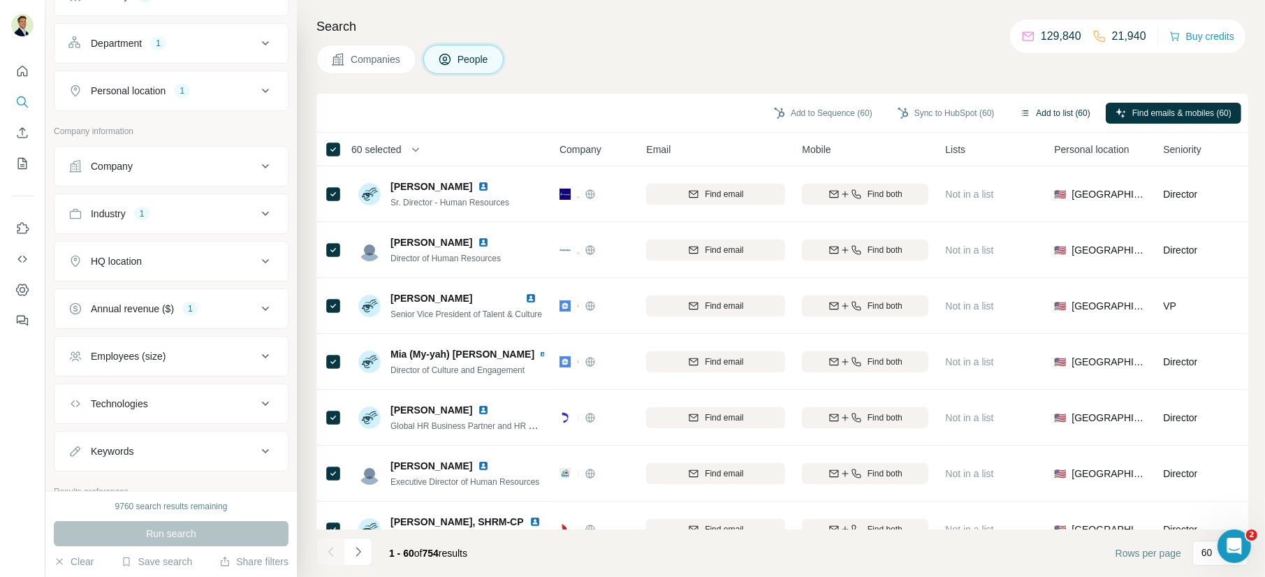
click at [1044, 110] on button "Add to list (60)" at bounding box center [1055, 113] width 90 height 21
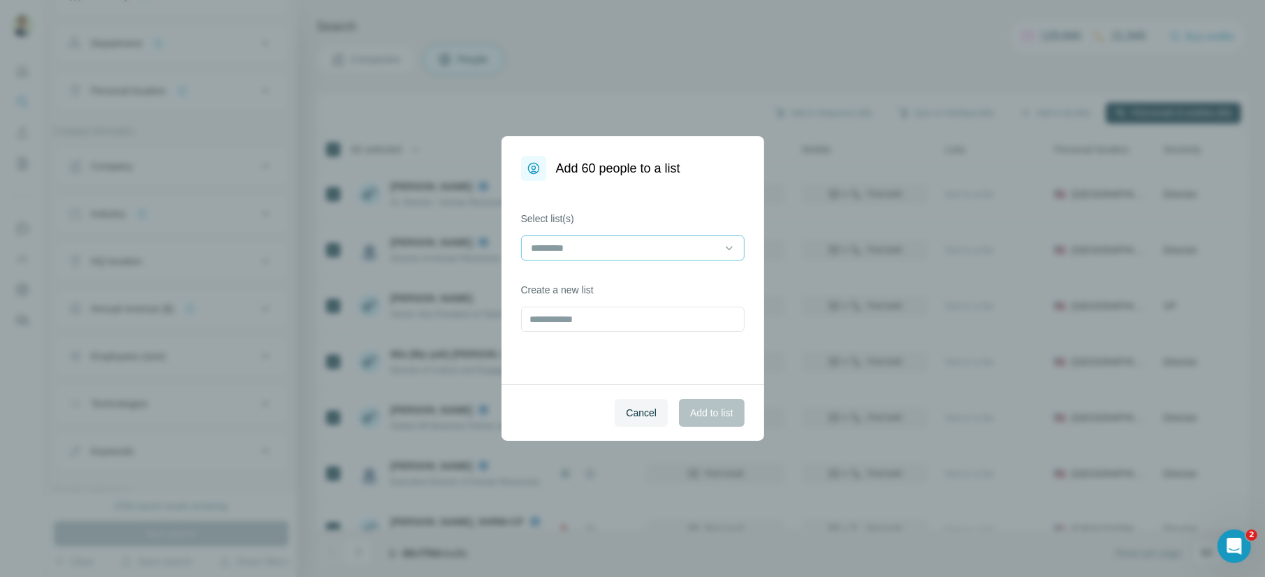
click at [712, 246] on input at bounding box center [624, 247] width 189 height 15
click at [703, 220] on label "Select list(s)" at bounding box center [633, 219] width 224 height 14
drag, startPoint x: 636, startPoint y: 432, endPoint x: 635, endPoint y: 423, distance: 8.5
click at [636, 432] on div "Cancel Add to list" at bounding box center [633, 412] width 263 height 57
click at [634, 417] on span "Cancel" at bounding box center [641, 413] width 31 height 14
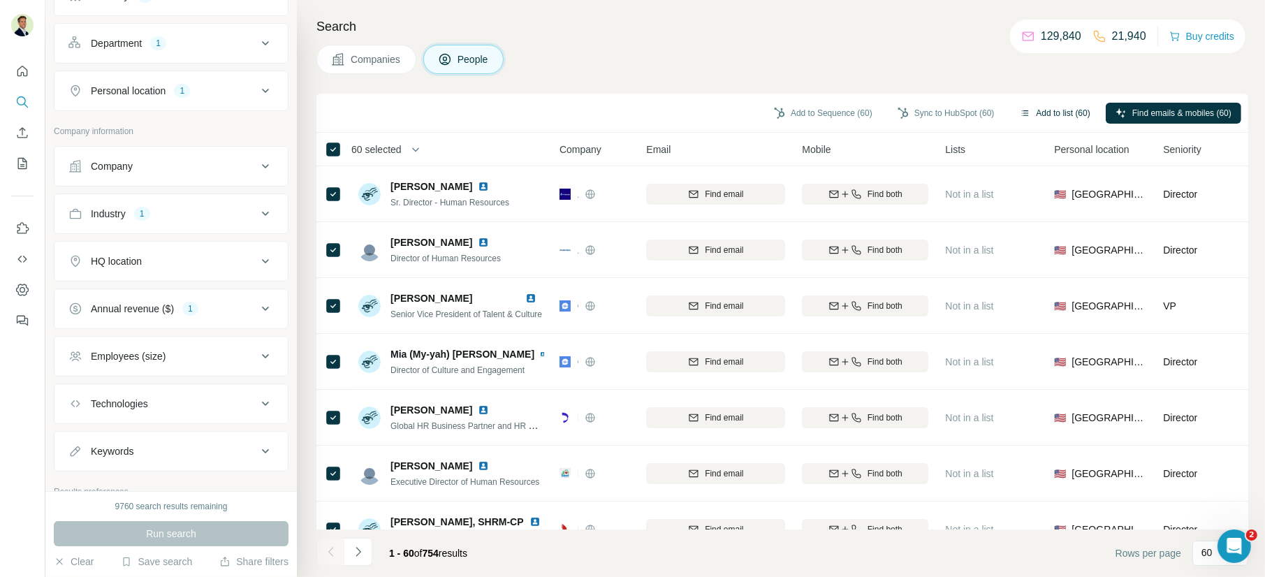
click at [1042, 113] on button "Add to list (60)" at bounding box center [1055, 113] width 90 height 21
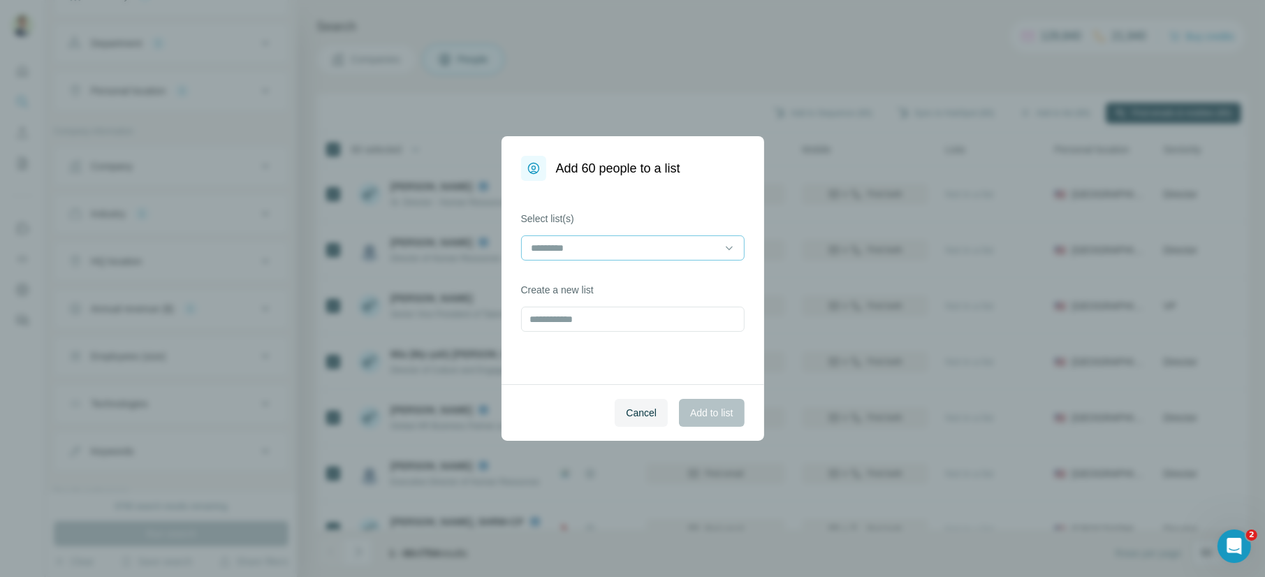
click at [680, 248] on input at bounding box center [624, 247] width 189 height 15
click at [677, 245] on input at bounding box center [624, 247] width 189 height 15
click at [647, 417] on span "Cancel" at bounding box center [641, 413] width 31 height 14
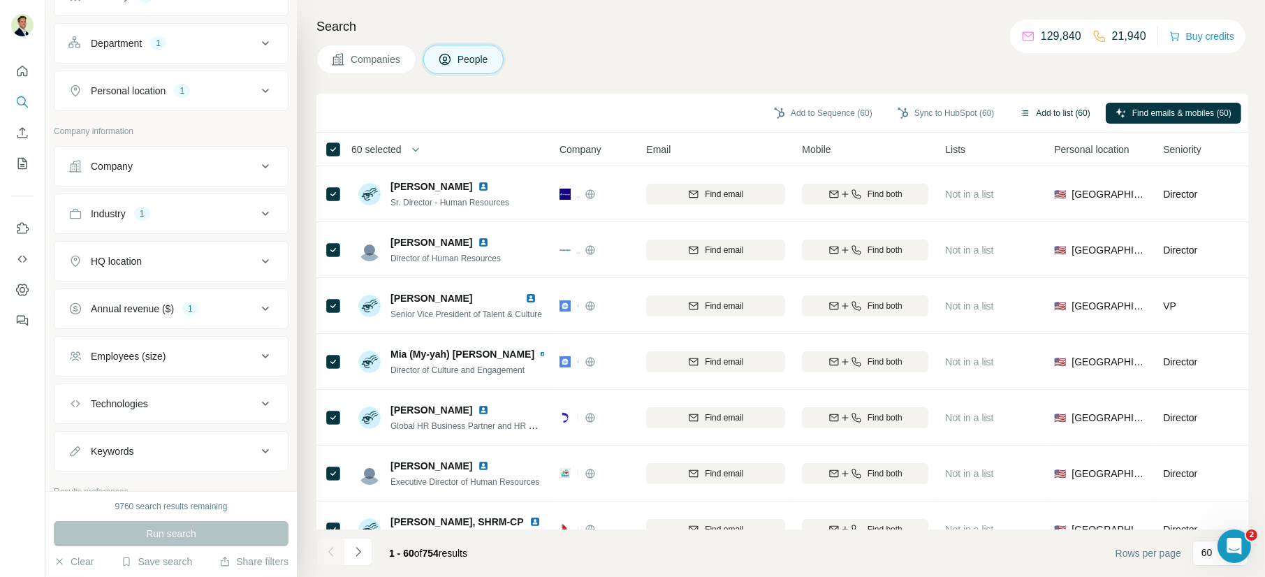
click at [1049, 107] on button "Add to list (60)" at bounding box center [1055, 113] width 90 height 21
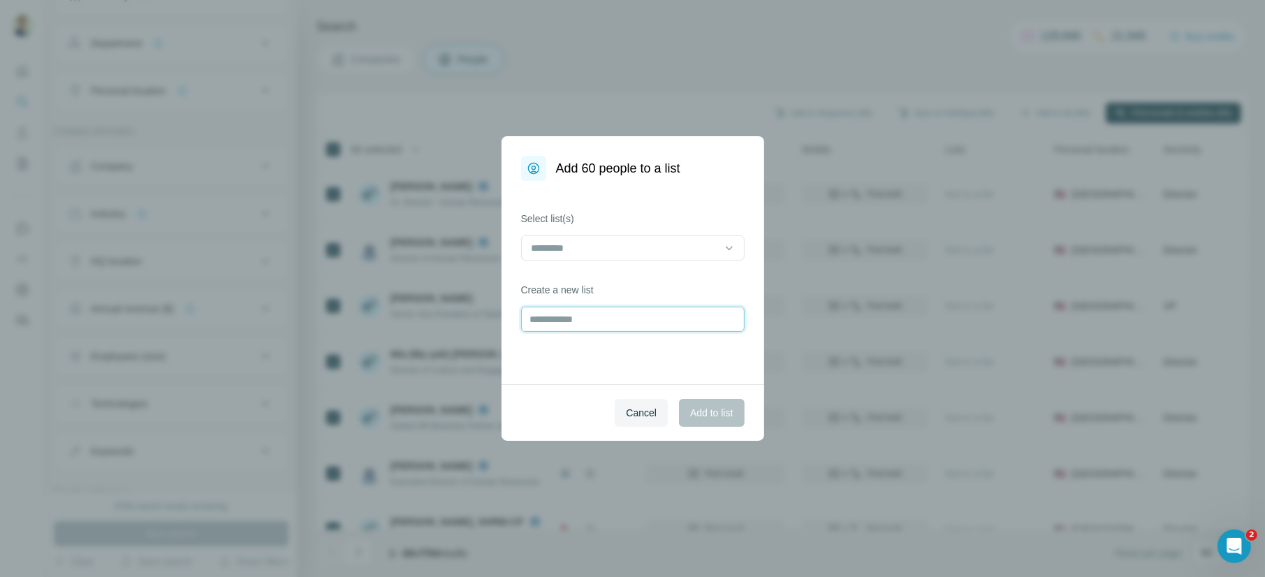
click at [609, 317] on input "text" at bounding box center [633, 319] width 224 height 25
type input "**********"
click at [716, 416] on span "Add to list" at bounding box center [711, 413] width 43 height 14
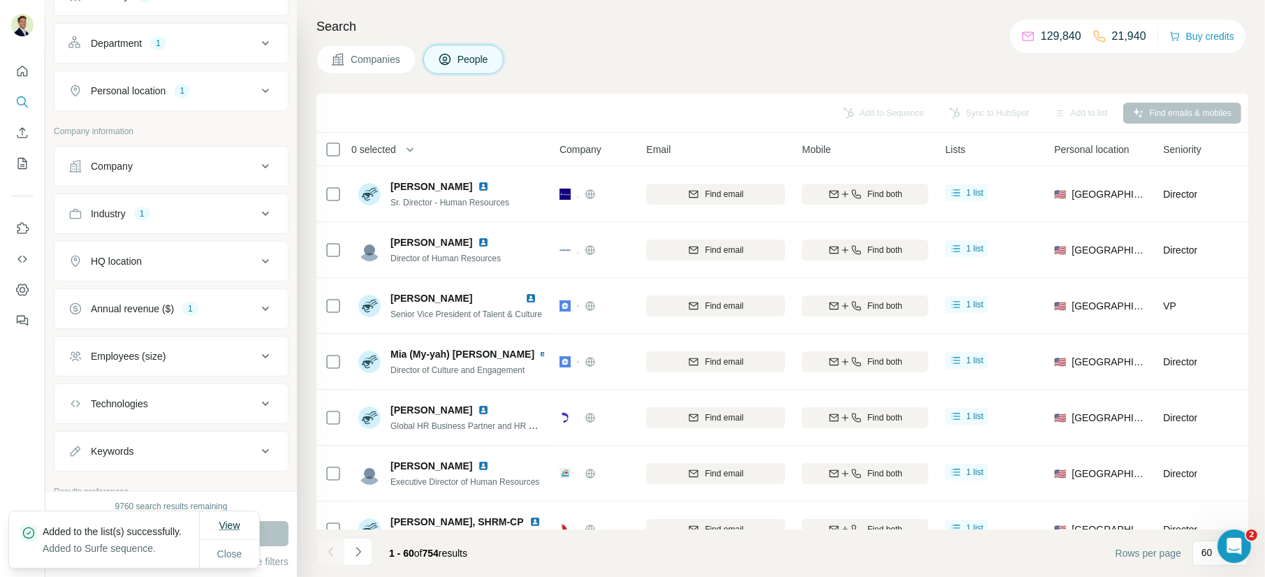
click at [230, 520] on span "View" at bounding box center [229, 525] width 21 height 11
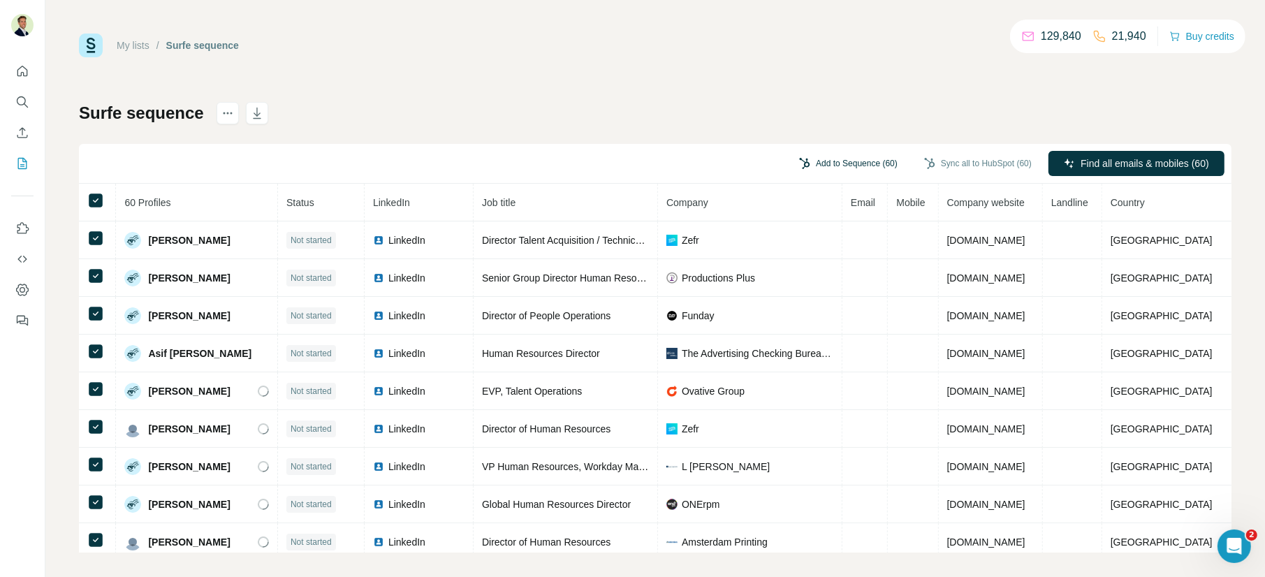
click at [861, 162] on button "Add to Sequence (60)" at bounding box center [848, 163] width 118 height 21
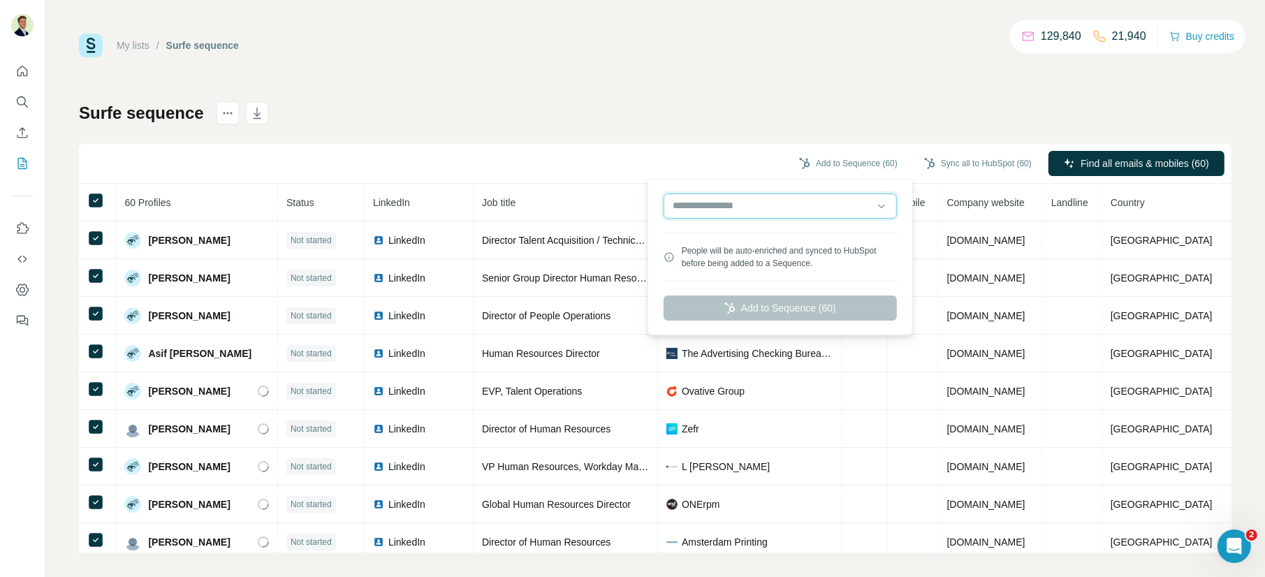
click at [858, 208] on input "text" at bounding box center [780, 205] width 233 height 25
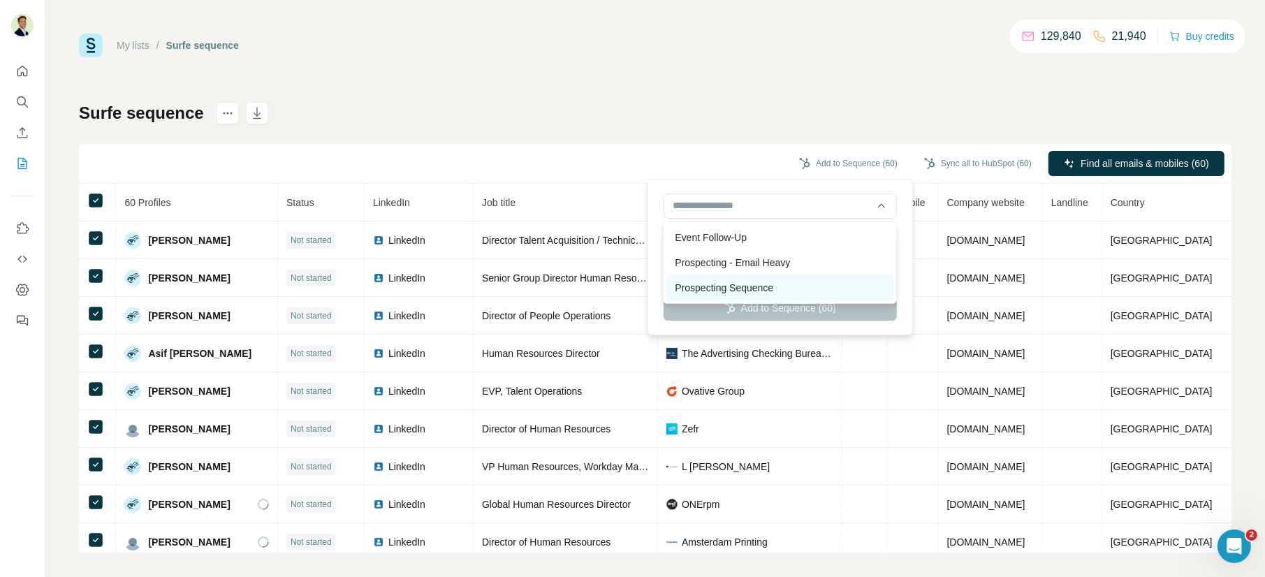
click at [726, 282] on div "Prospecting Sequence" at bounding box center [779, 287] width 227 height 25
type input "**********"
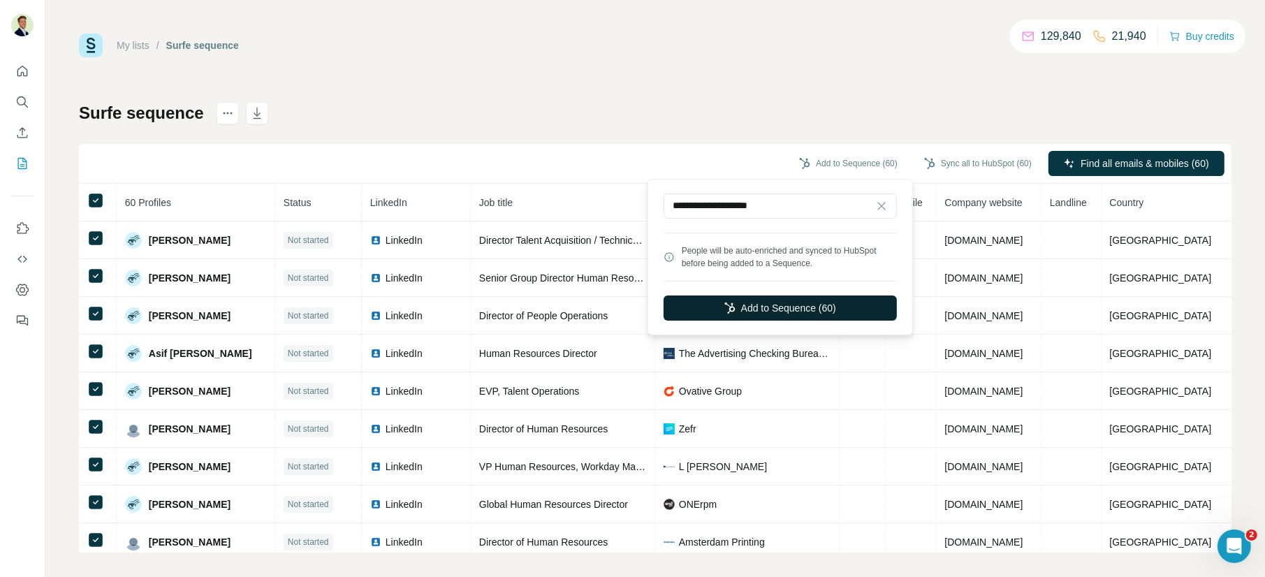
click at [760, 310] on button "Add to Sequence (60)" at bounding box center [780, 307] width 233 height 25
